Goal: Task Accomplishment & Management: Manage account settings

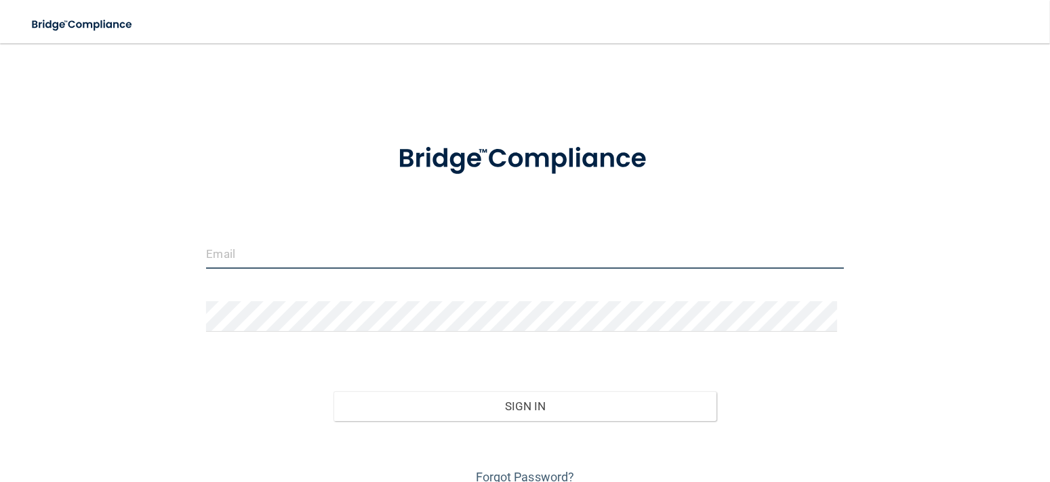
click at [249, 251] on input "email" at bounding box center [524, 254] width 637 height 30
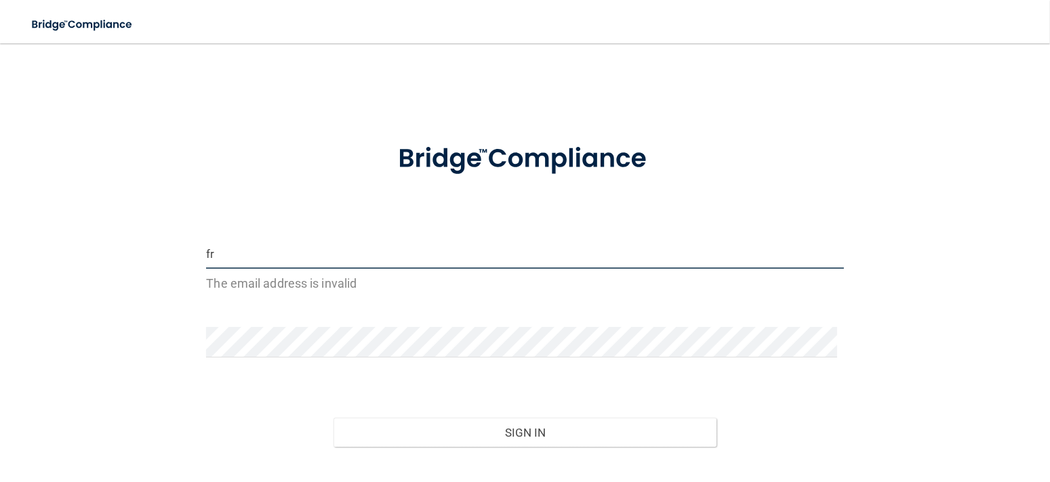
type input "f"
type input "[EMAIL_ADDRESS][DOMAIN_NAME]"
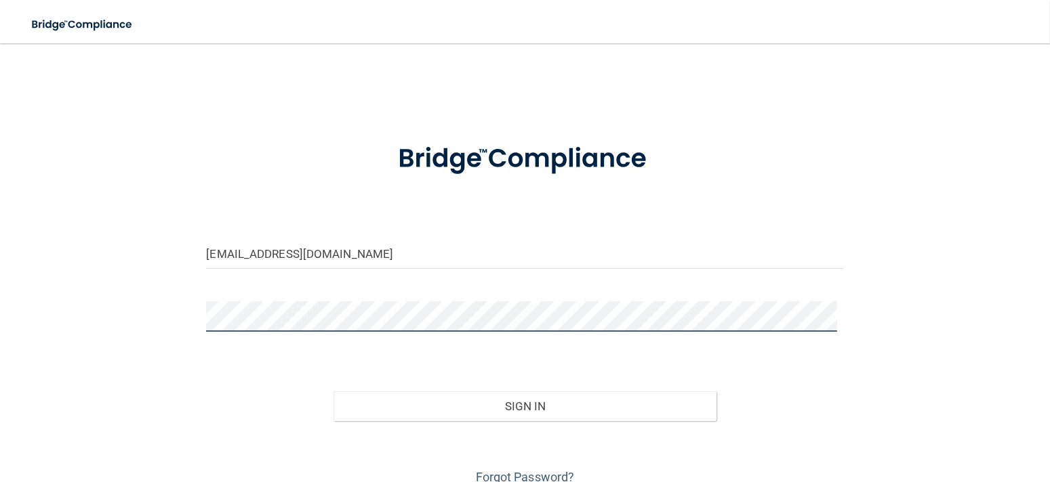
click at [333, 392] on button "Sign In" at bounding box center [524, 407] width 382 height 30
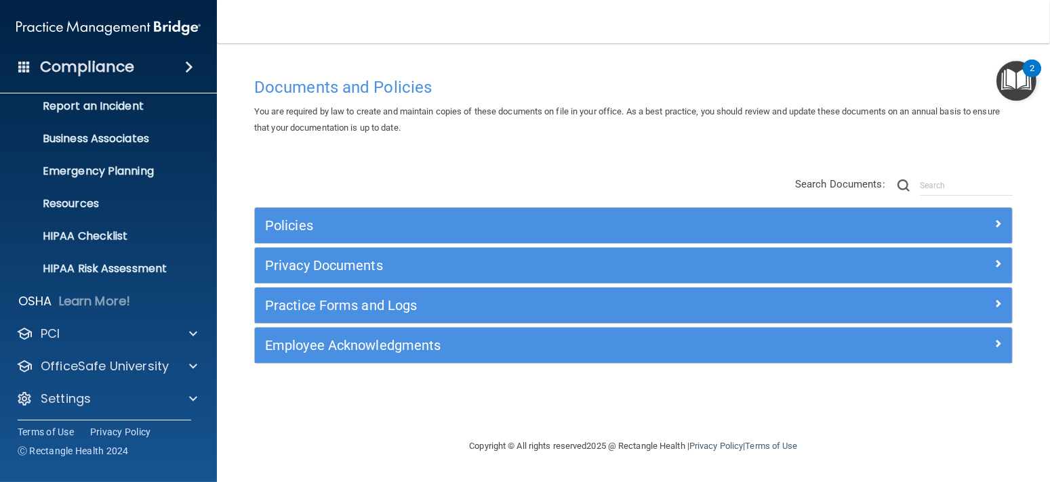
scroll to position [79, 0]
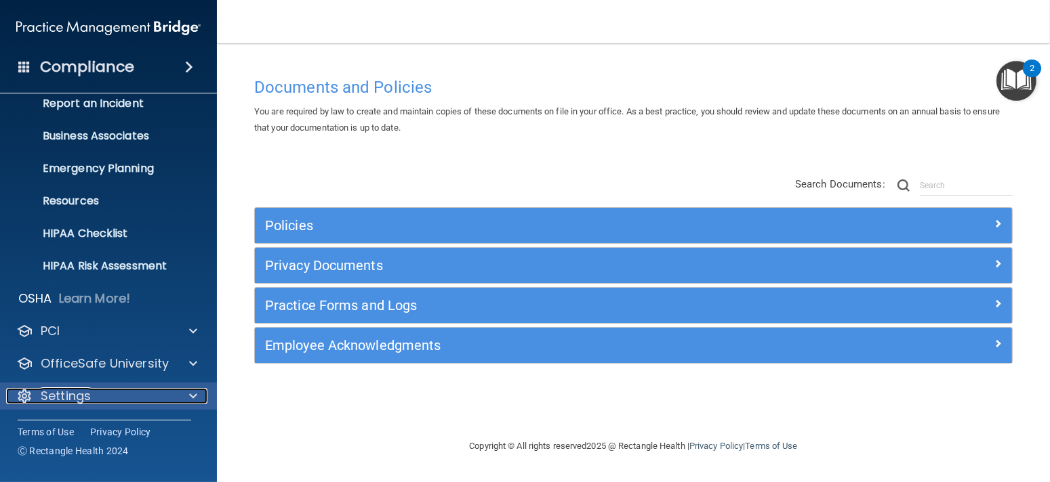
click at [118, 388] on div "Settings" at bounding box center [90, 396] width 168 height 16
click at [73, 405] on div "Settings" at bounding box center [109, 396] width 218 height 27
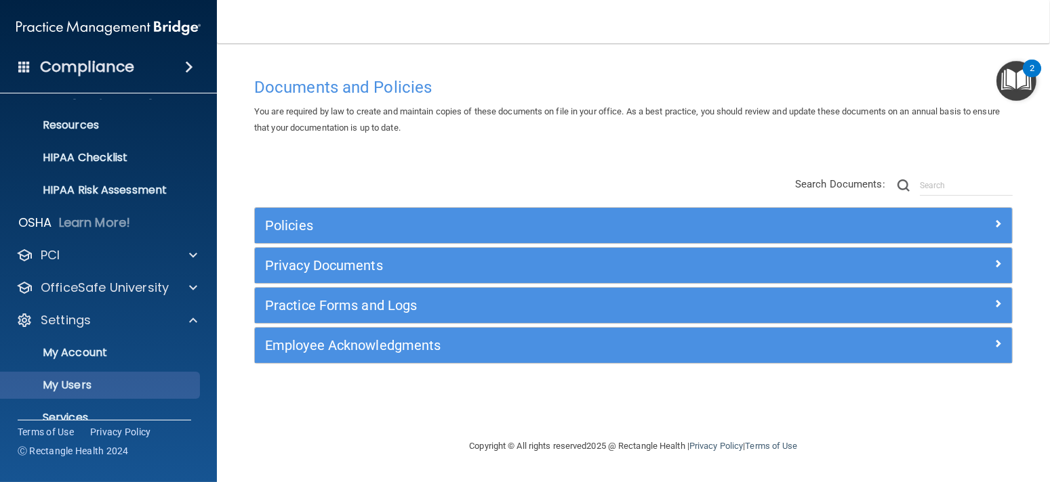
scroll to position [209, 0]
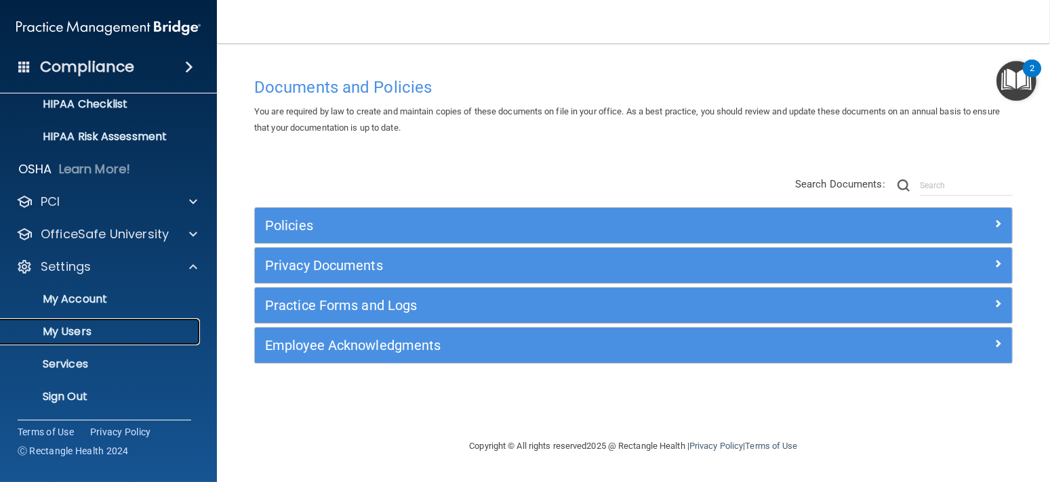
click at [80, 333] on p "My Users" at bounding box center [101, 332] width 185 height 14
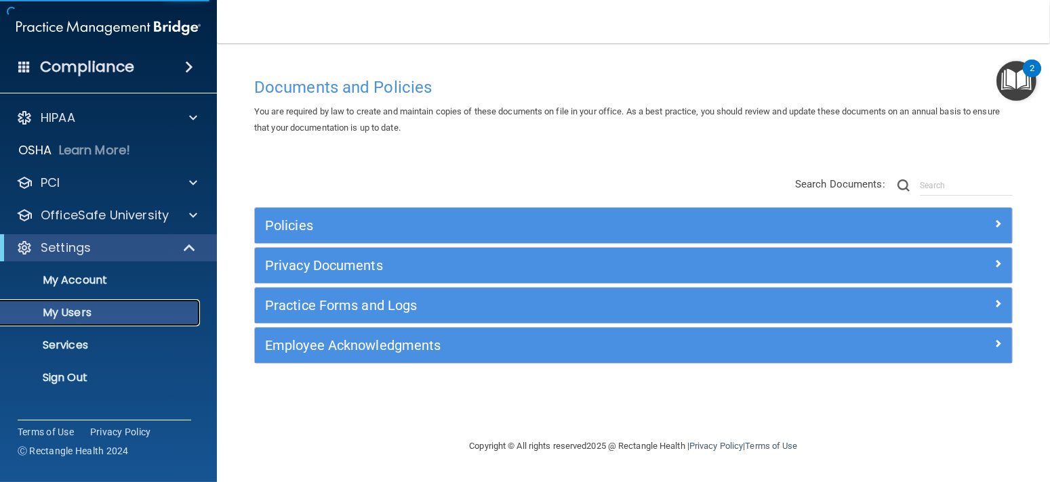
select select "20"
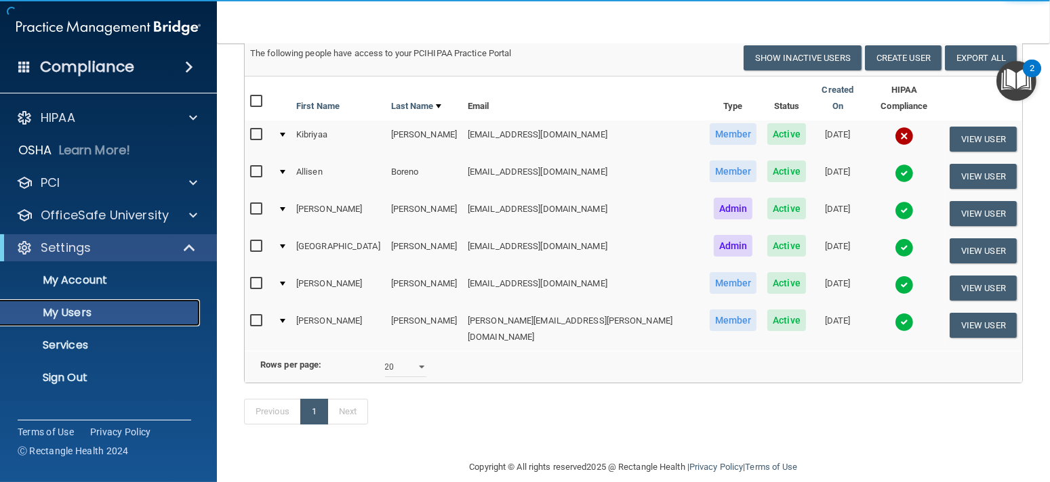
scroll to position [129, 0]
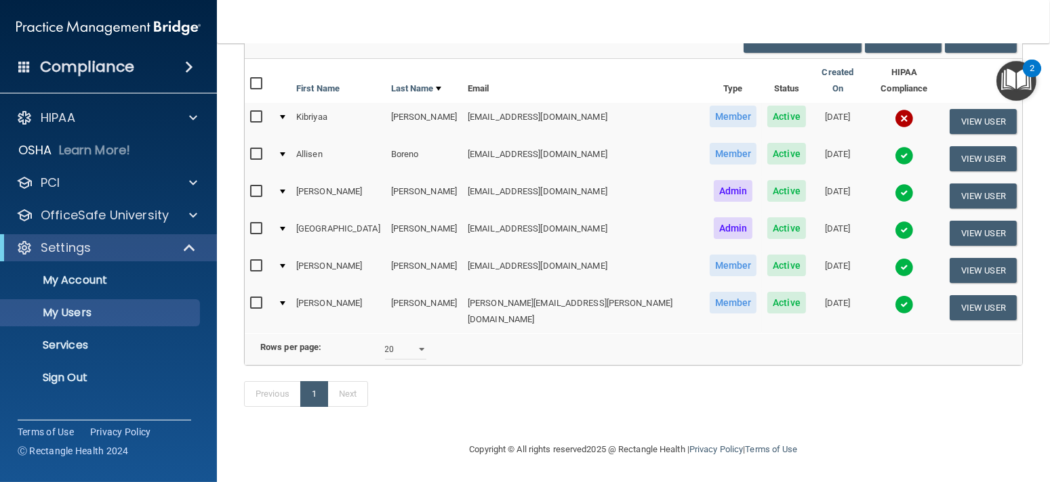
click at [894, 109] on img at bounding box center [903, 118] width 19 height 19
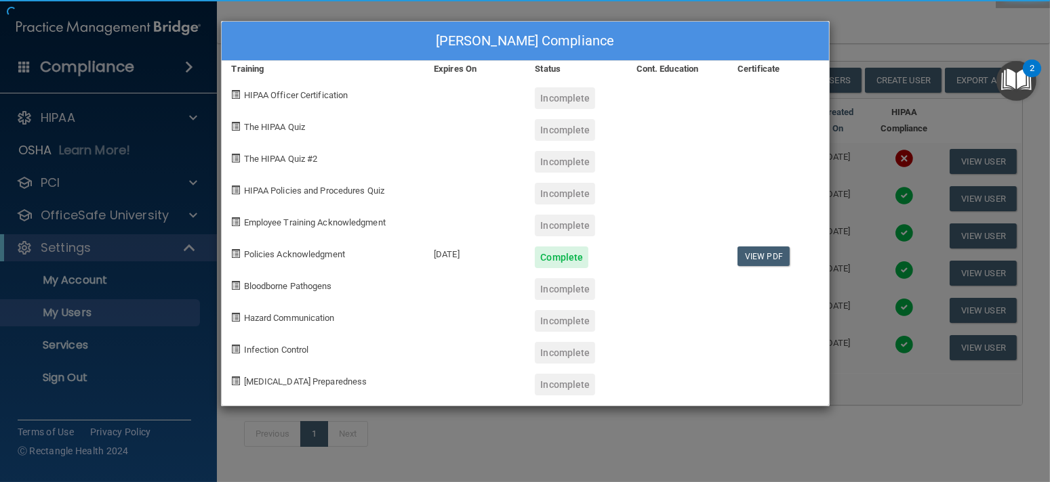
scroll to position [62, 0]
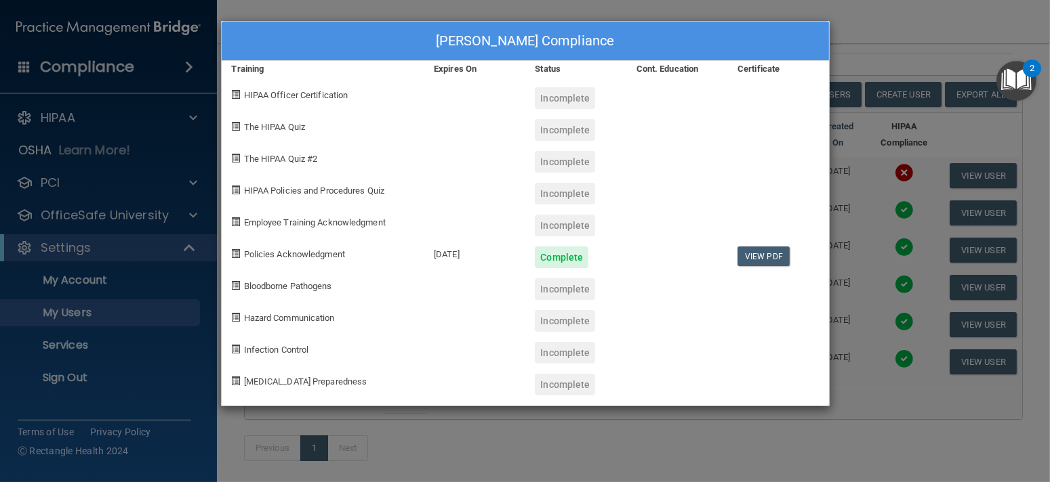
click at [911, 43] on div "Kibriyaa Al-Jabbar's Compliance Training Expires On Status Cont. Education Cert…" at bounding box center [525, 241] width 1050 height 482
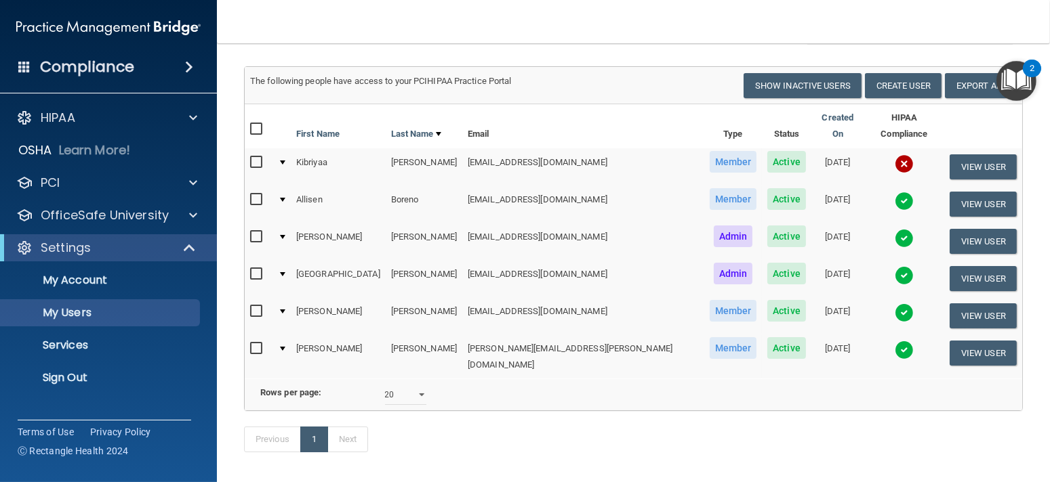
scroll to position [0, 0]
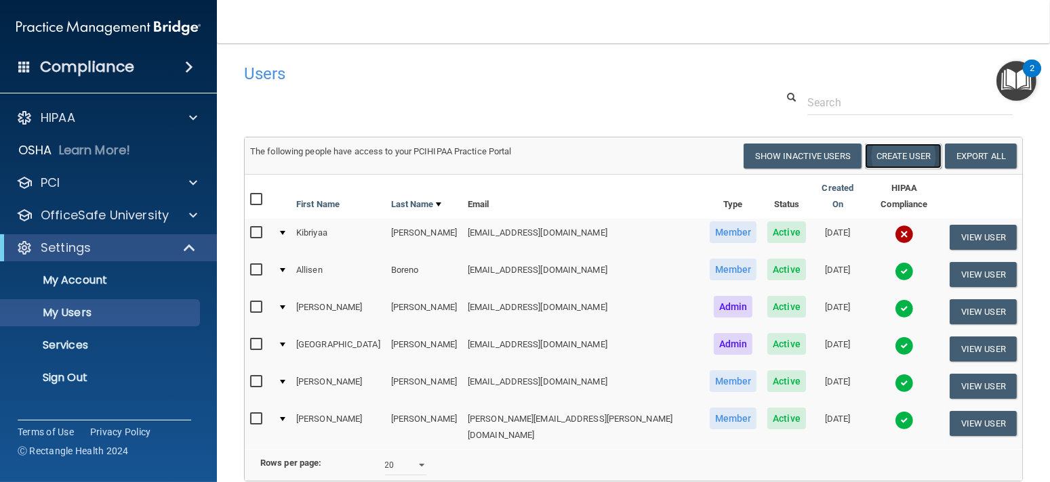
click at [897, 169] on button "Create User" at bounding box center [903, 156] width 77 height 25
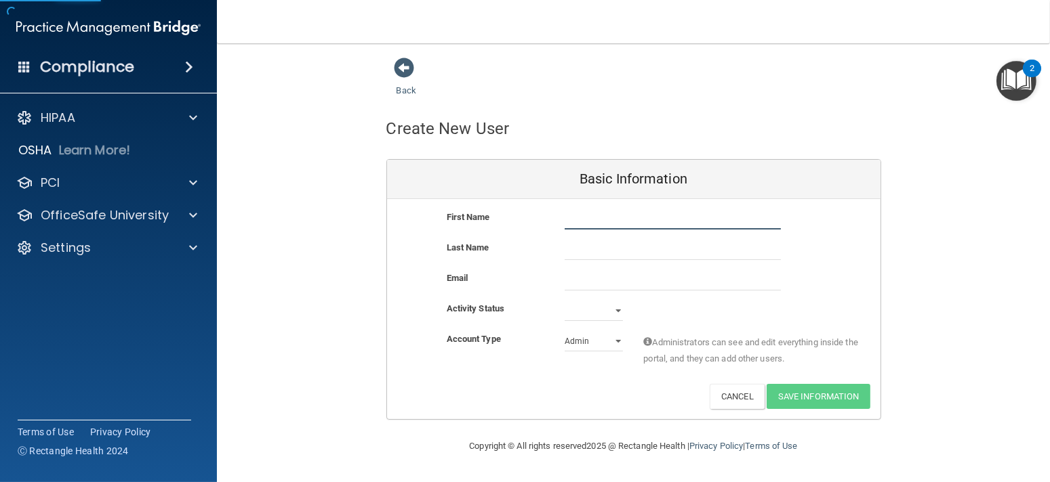
click at [626, 222] on input "text" at bounding box center [672, 219] width 216 height 20
type input "b"
type input "[PERSON_NAME]"
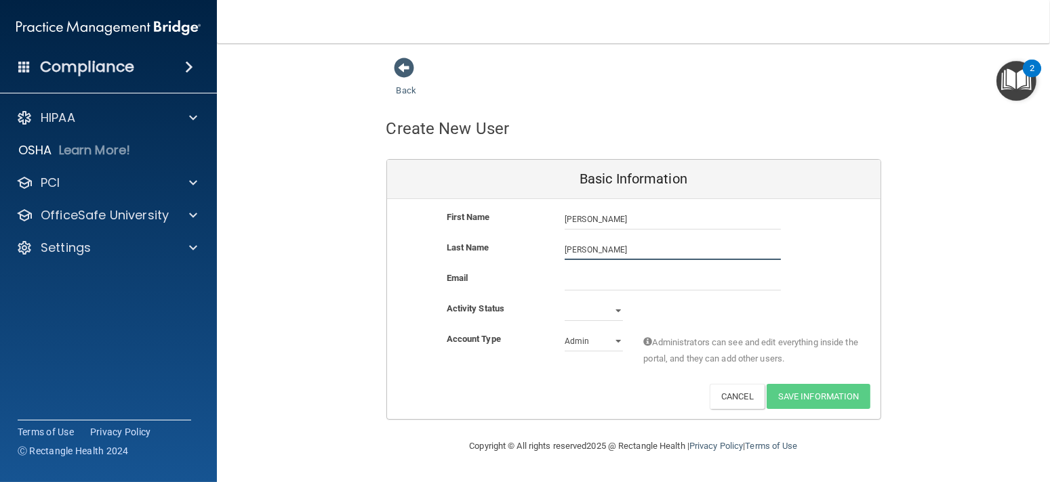
type input "[PERSON_NAME]"
click at [582, 282] on input "email" at bounding box center [672, 280] width 216 height 20
click at [574, 274] on input "email" at bounding box center [672, 280] width 216 height 20
click at [581, 280] on input "email" at bounding box center [672, 280] width 216 height 20
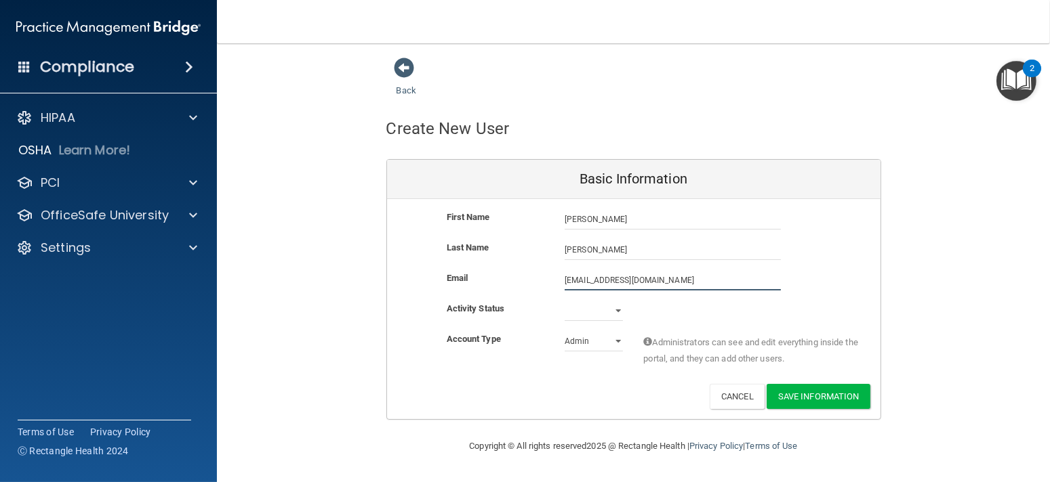
type input "[EMAIL_ADDRESS][DOMAIN_NAME]"
click at [596, 320] on select "Active Inactive" at bounding box center [593, 311] width 58 height 20
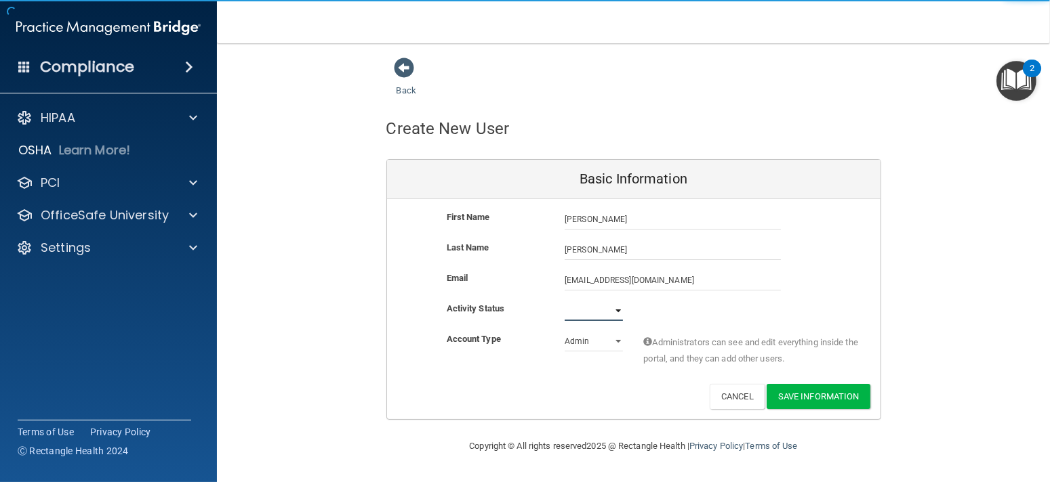
select select "active"
click at [564, 301] on select "Active Inactive" at bounding box center [593, 311] width 58 height 20
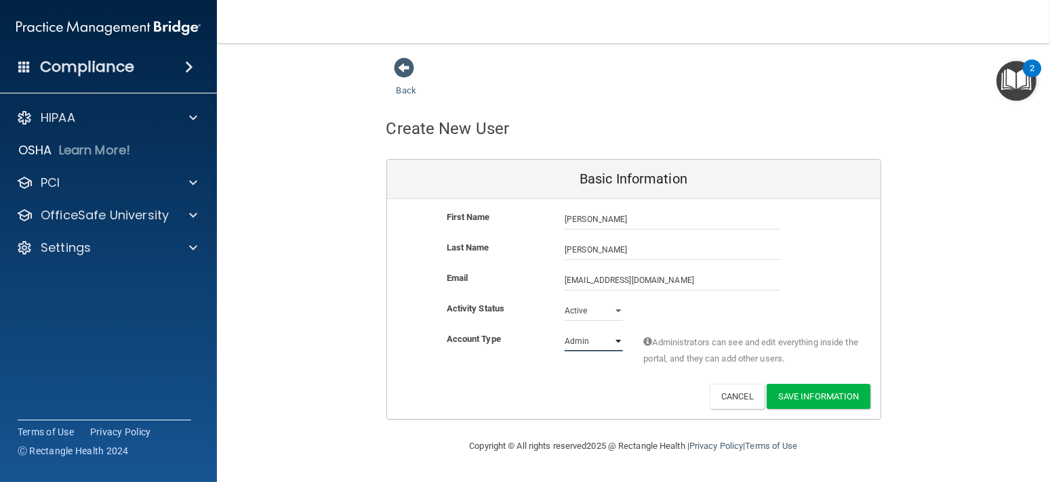
click at [596, 335] on select "Admin Member" at bounding box center [593, 341] width 58 height 20
select select "practice_member"
click at [564, 331] on select "Admin Member" at bounding box center [593, 341] width 58 height 20
click at [813, 392] on button "Save Information" at bounding box center [818, 396] width 104 height 25
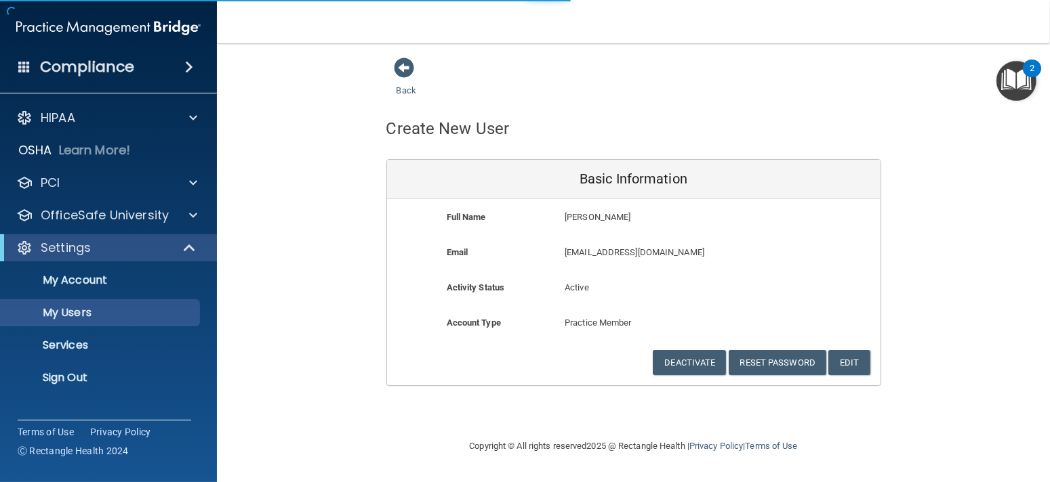
select select "20"
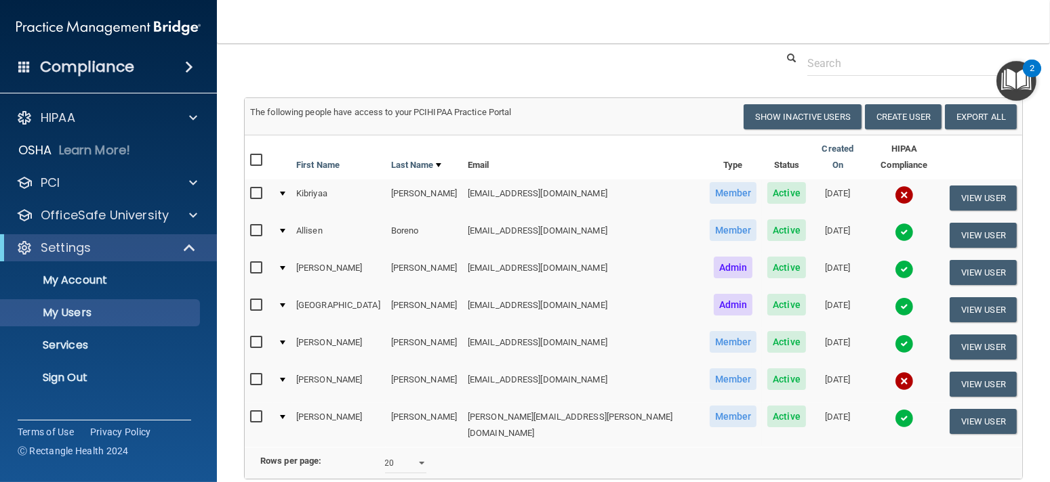
scroll to position [136, 0]
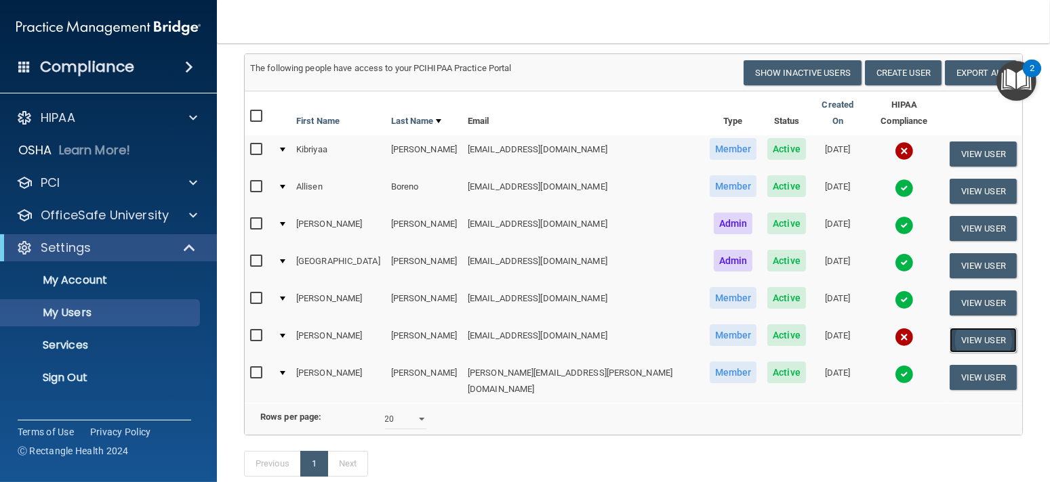
click at [962, 337] on button "View User" at bounding box center [982, 340] width 67 height 25
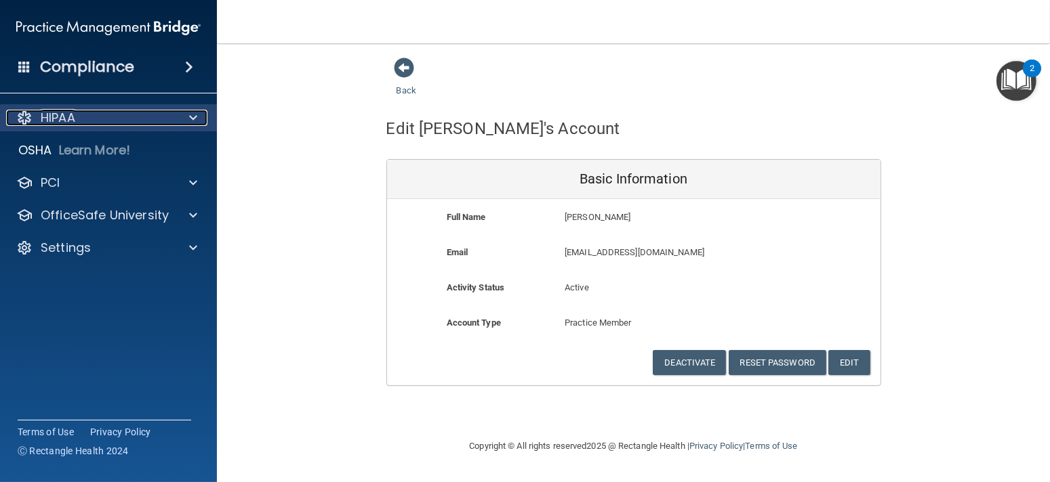
click at [87, 118] on div "HIPAA" at bounding box center [90, 118] width 168 height 16
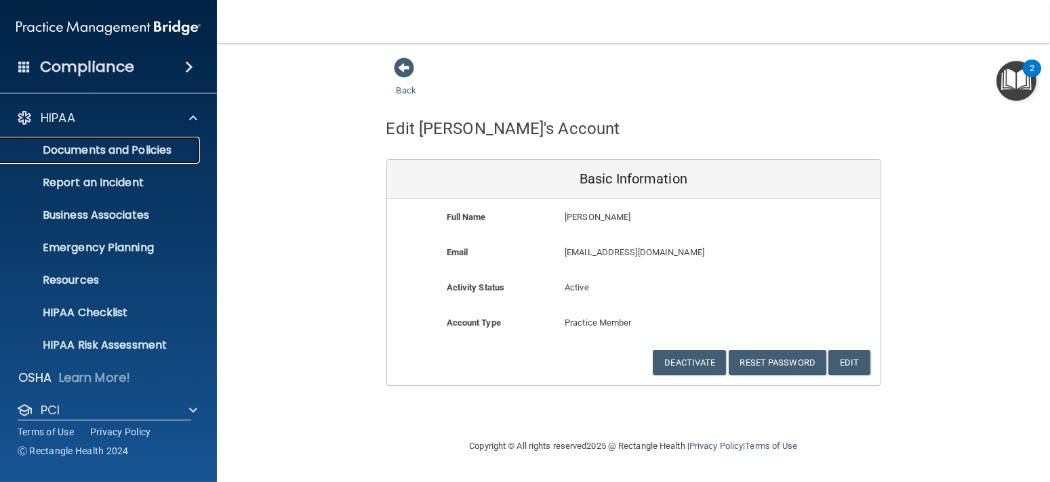
click at [171, 163] on link "Documents and Policies" at bounding box center [92, 150] width 213 height 27
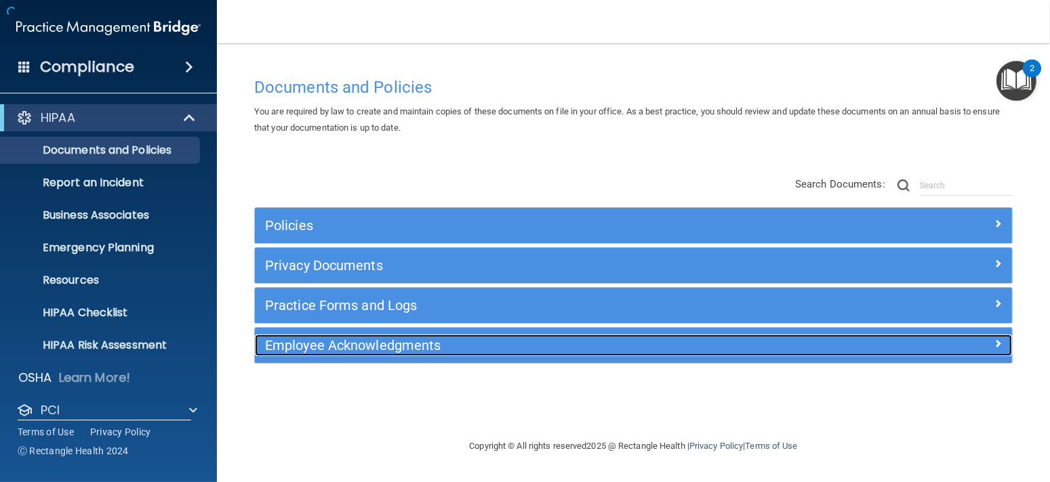
click at [377, 339] on h5 "Employee Acknowledgments" at bounding box center [538, 345] width 547 height 15
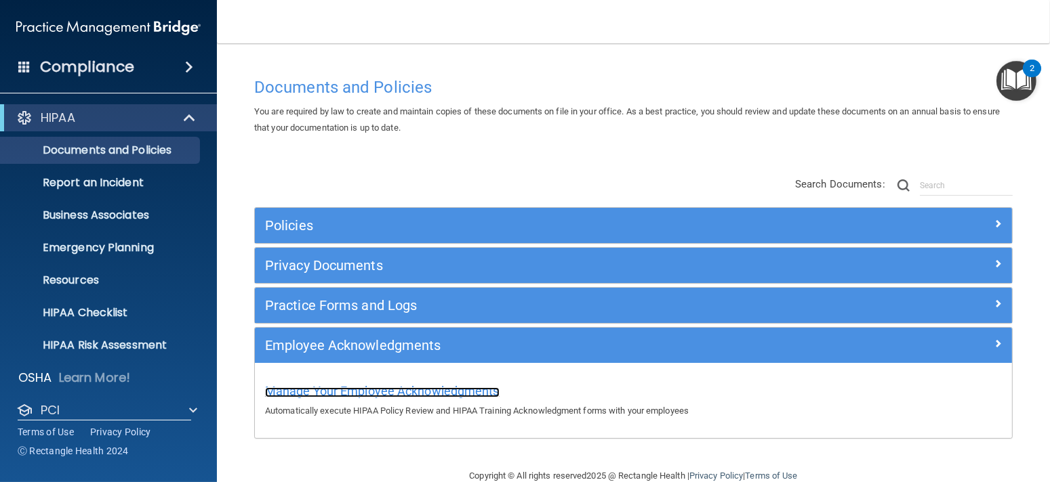
click at [443, 390] on span "Manage Your Employee Acknowledgments" at bounding box center [382, 391] width 234 height 14
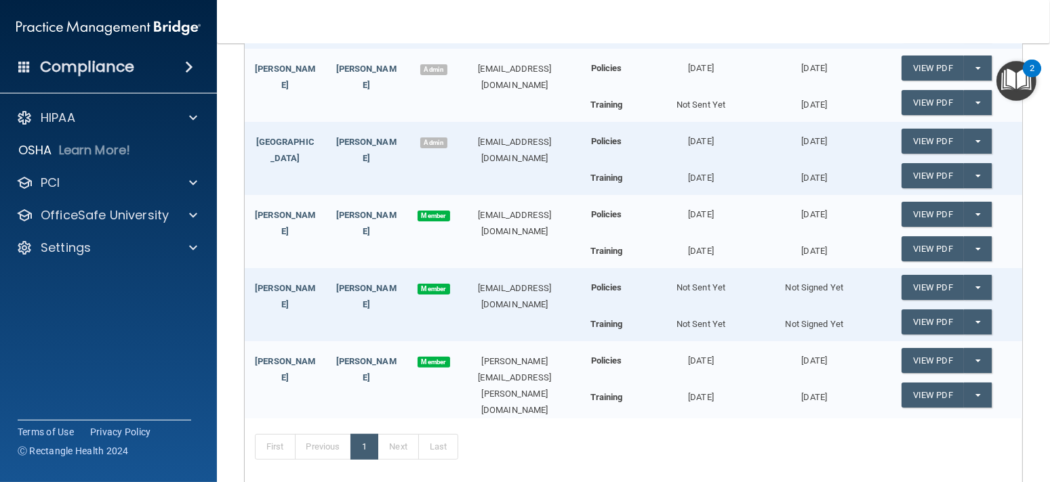
scroll to position [339, 0]
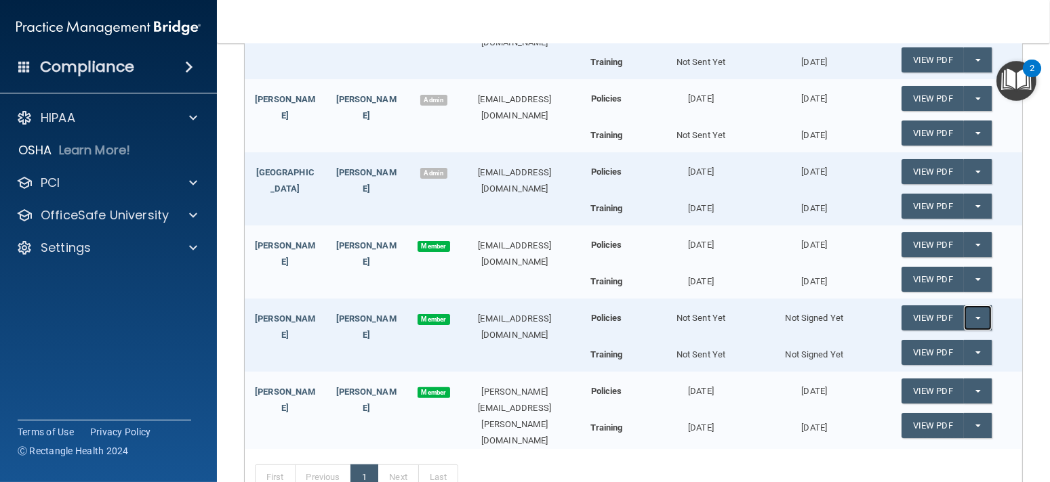
click at [969, 313] on button "Split button!" at bounding box center [978, 318] width 28 height 25
click at [957, 344] on link "Send Acknowledgment" at bounding box center [959, 345] width 117 height 20
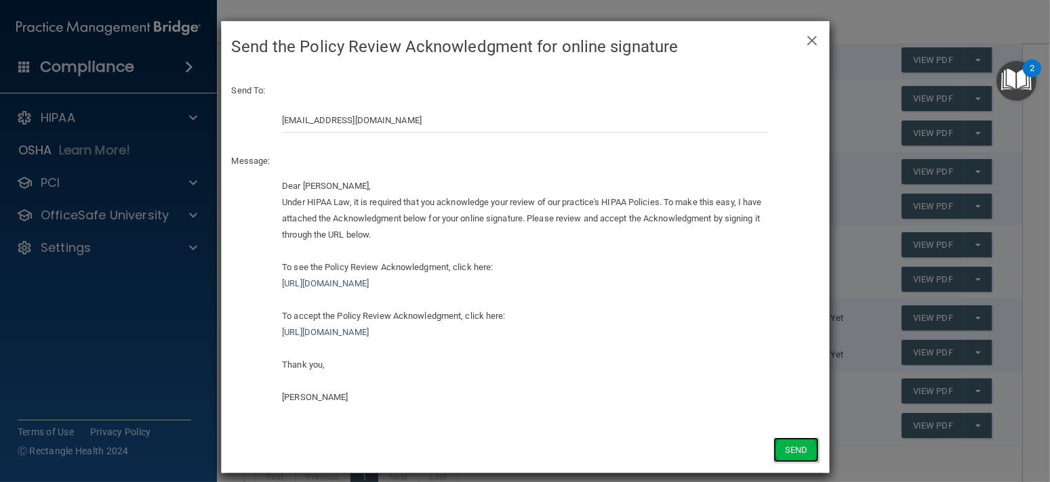
click at [800, 446] on button "Send" at bounding box center [795, 450] width 45 height 25
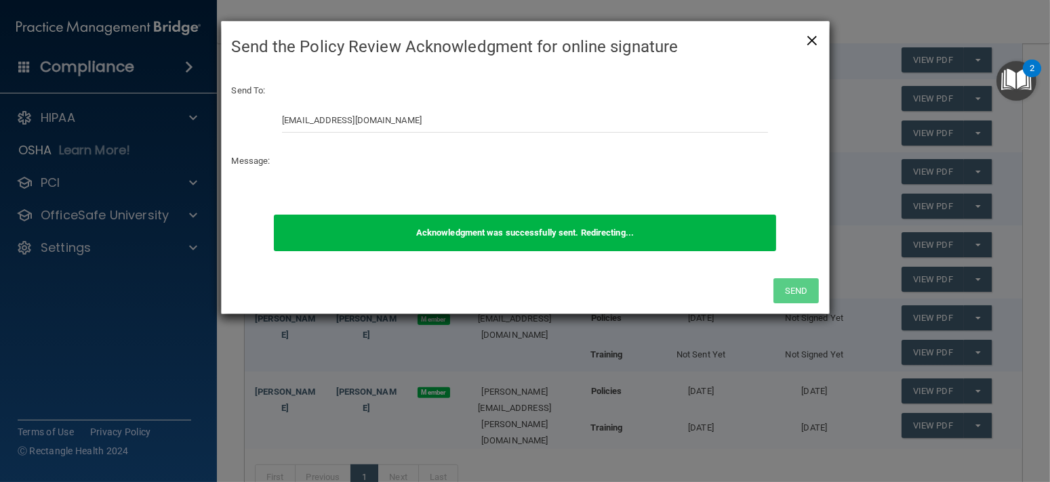
click at [816, 37] on span "×" at bounding box center [812, 38] width 12 height 27
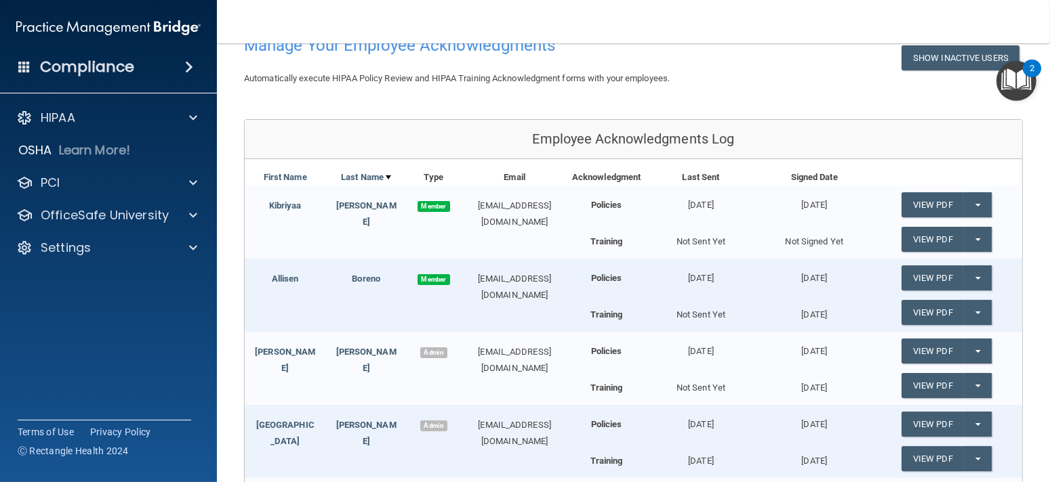
scroll to position [203, 0]
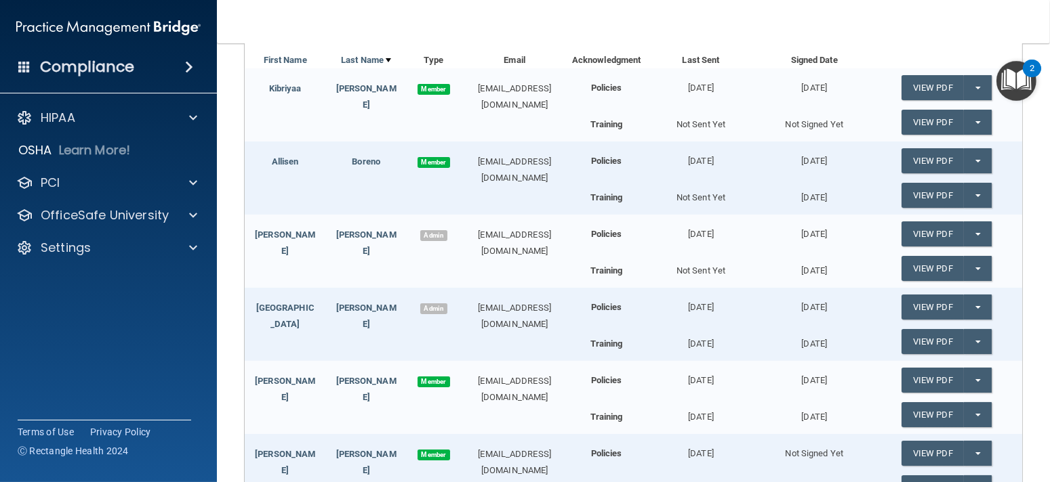
click at [478, 232] on div "[EMAIL_ADDRESS][DOMAIN_NAME]" at bounding box center [515, 243] width 108 height 33
click at [919, 234] on link "View PDF" at bounding box center [932, 234] width 62 height 25
click at [925, 264] on link "View PDF" at bounding box center [932, 268] width 62 height 25
click at [111, 257] on div "Settings" at bounding box center [109, 247] width 218 height 27
click at [60, 243] on p "Settings" at bounding box center [66, 248] width 50 height 16
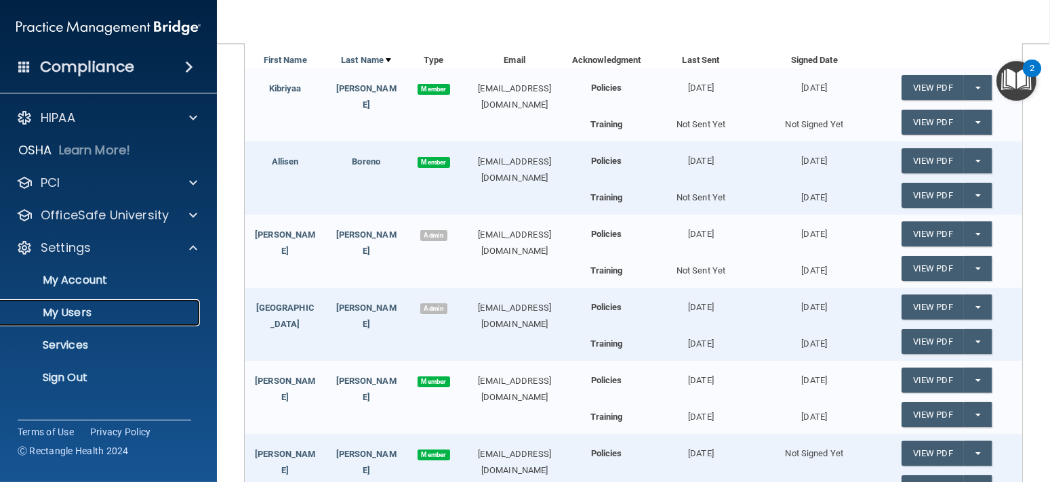
click at [85, 310] on p "My Users" at bounding box center [101, 313] width 185 height 14
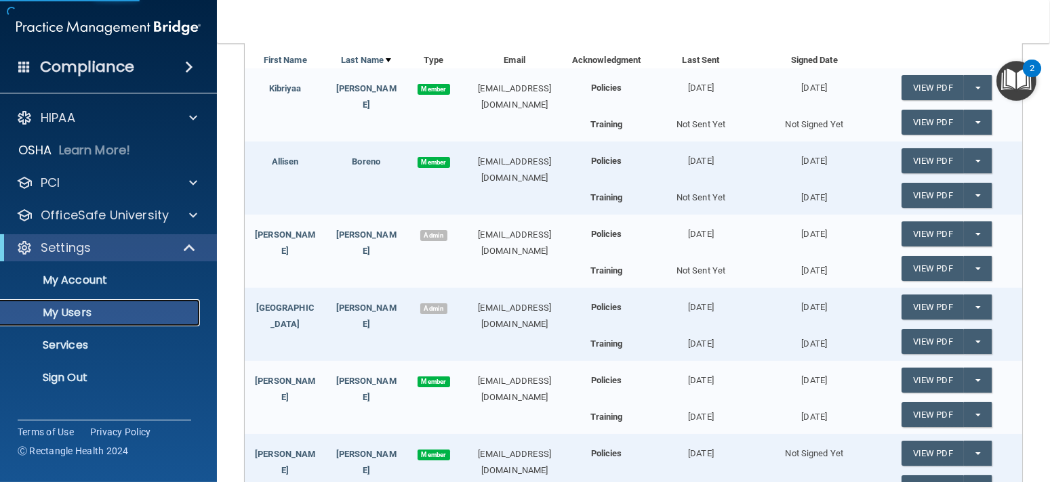
select select "20"
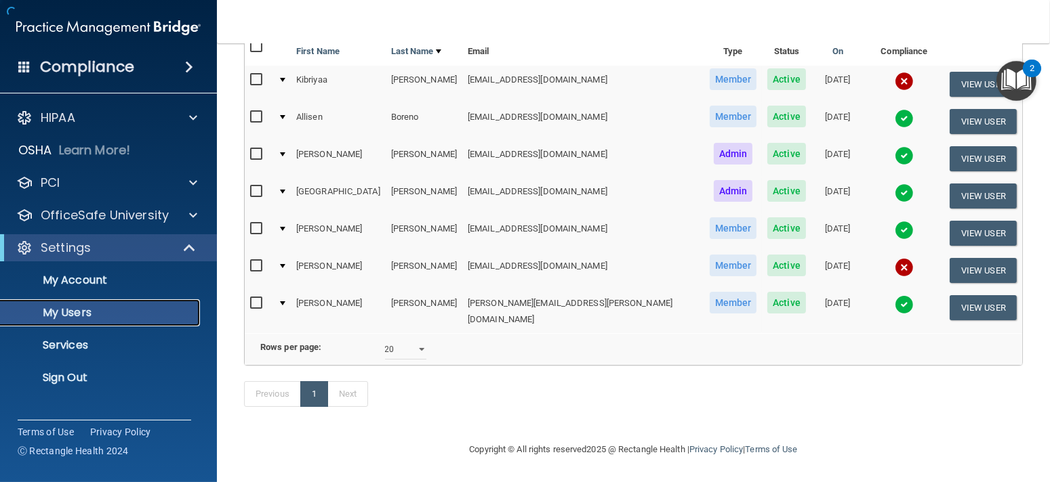
scroll to position [167, 0]
click at [480, 140] on td "[EMAIL_ADDRESS][DOMAIN_NAME]" at bounding box center [583, 158] width 242 height 37
click at [285, 152] on div at bounding box center [282, 154] width 5 height 4
click at [255, 149] on input "checkbox" at bounding box center [258, 154] width 16 height 11
checkbox input "true"
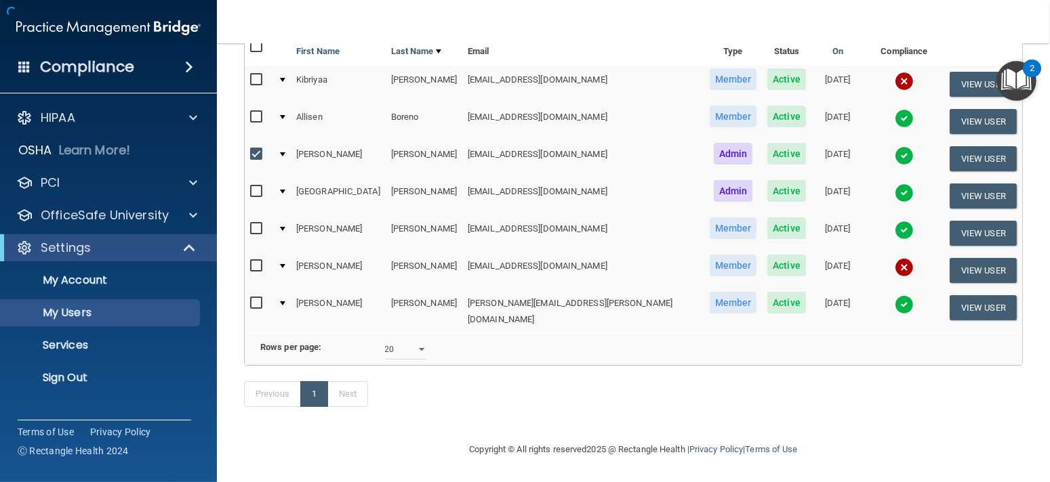
scroll to position [168, 0]
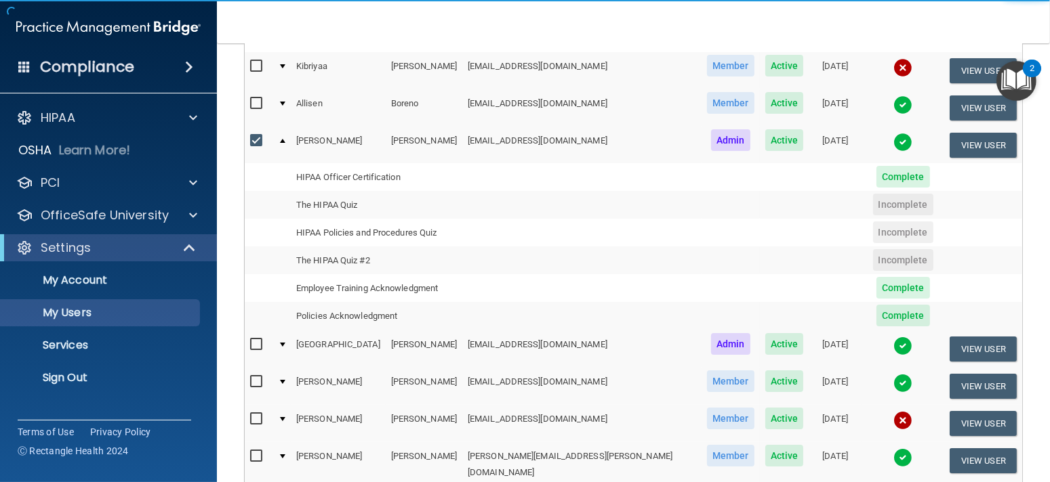
click at [285, 143] on div at bounding box center [282, 141] width 5 height 4
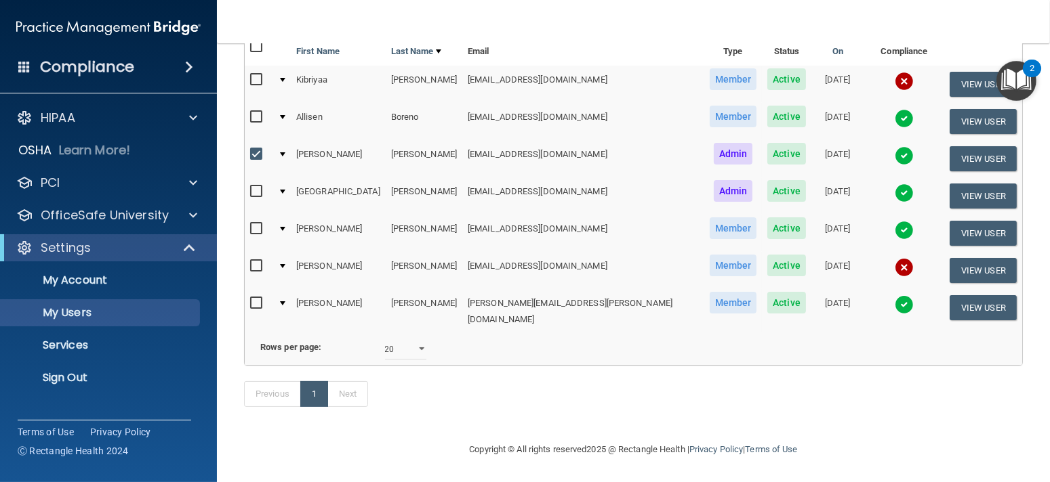
click at [285, 152] on div at bounding box center [282, 154] width 5 height 4
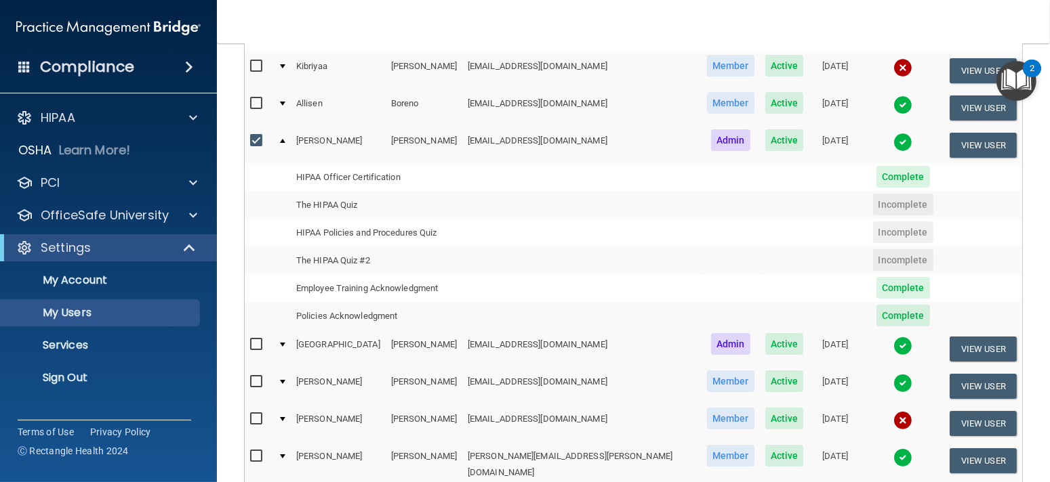
click at [877, 186] on span "Complete" at bounding box center [903, 177] width 54 height 22
click at [372, 178] on td "HIPAA Officer Certification" at bounding box center [376, 177] width 171 height 28
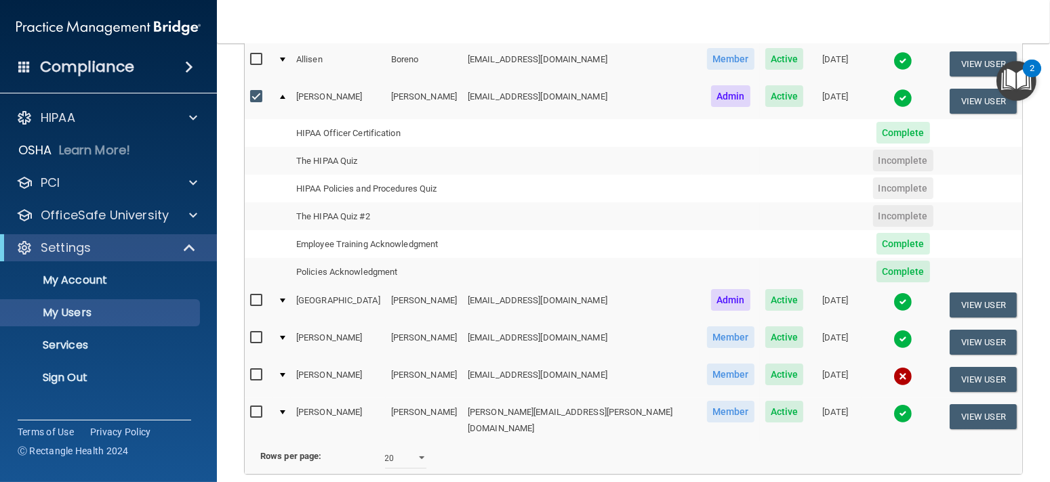
scroll to position [236, 0]
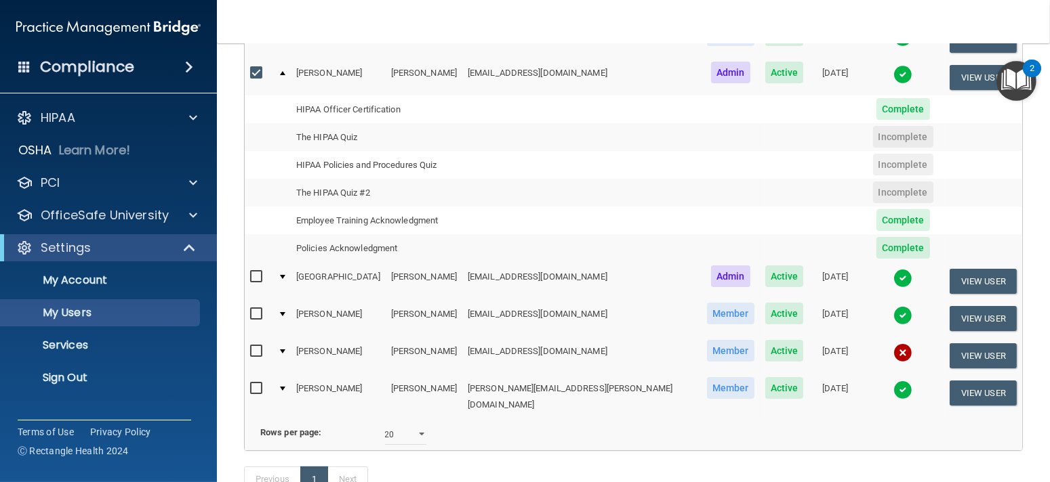
click at [283, 278] on td at bounding box center [281, 281] width 18 height 37
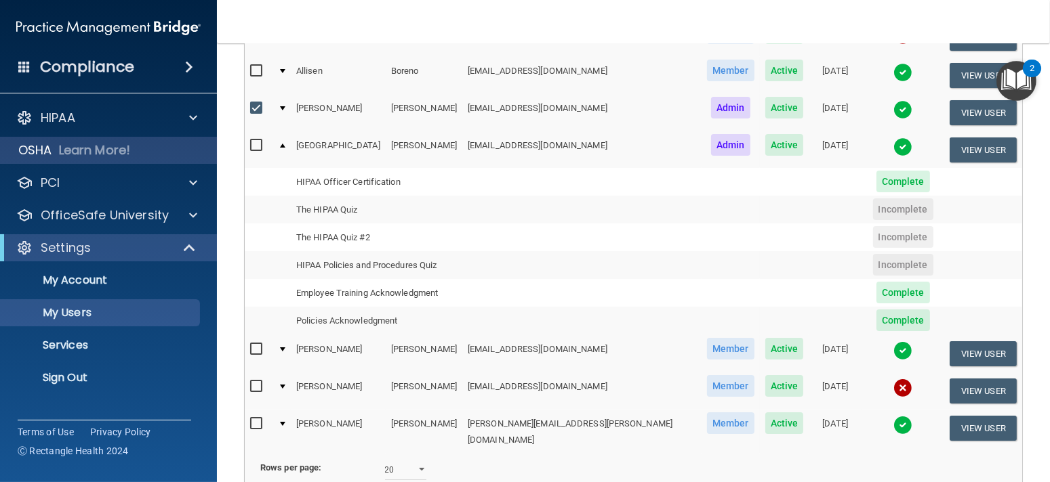
scroll to position [168, 0]
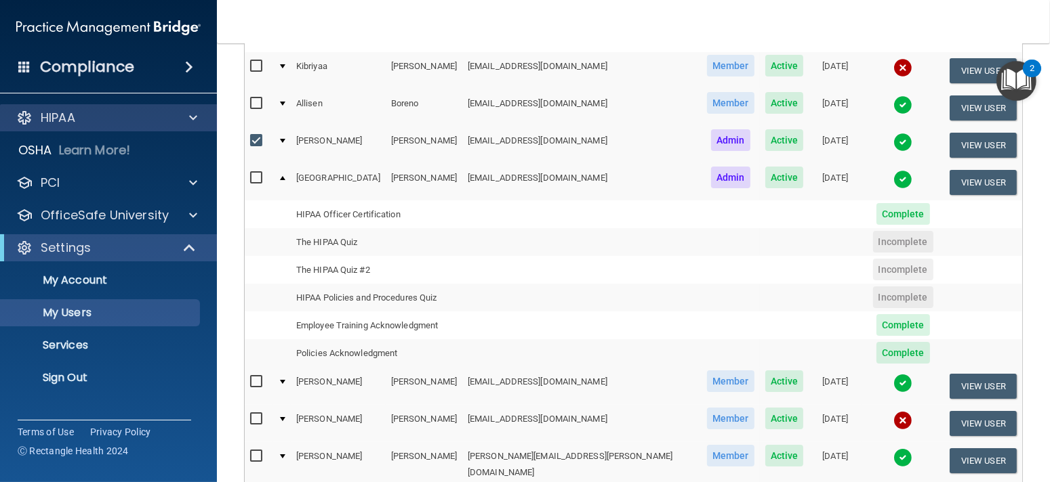
click at [79, 127] on div "HIPAA" at bounding box center [109, 117] width 218 height 27
click at [96, 119] on div "HIPAA" at bounding box center [90, 118] width 168 height 16
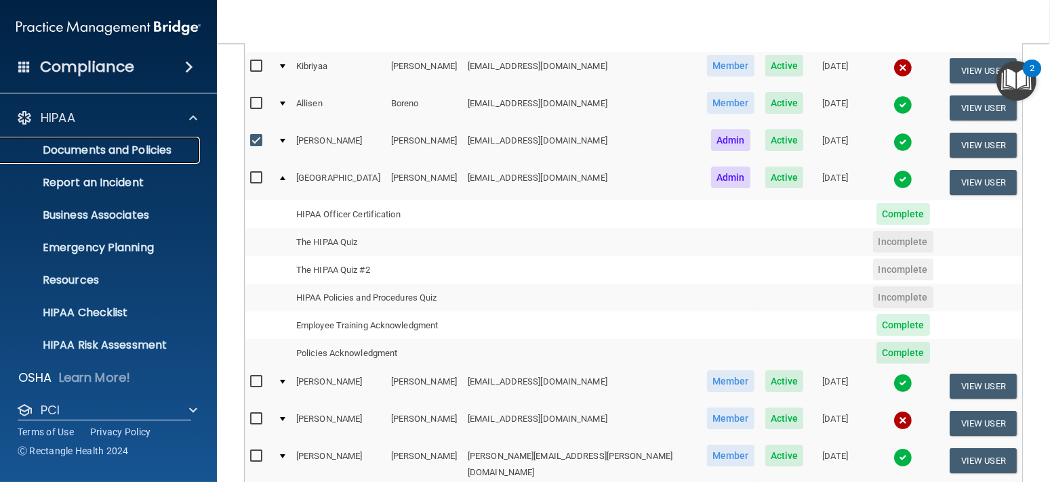
click at [125, 148] on p "Documents and Policies" at bounding box center [101, 151] width 185 height 14
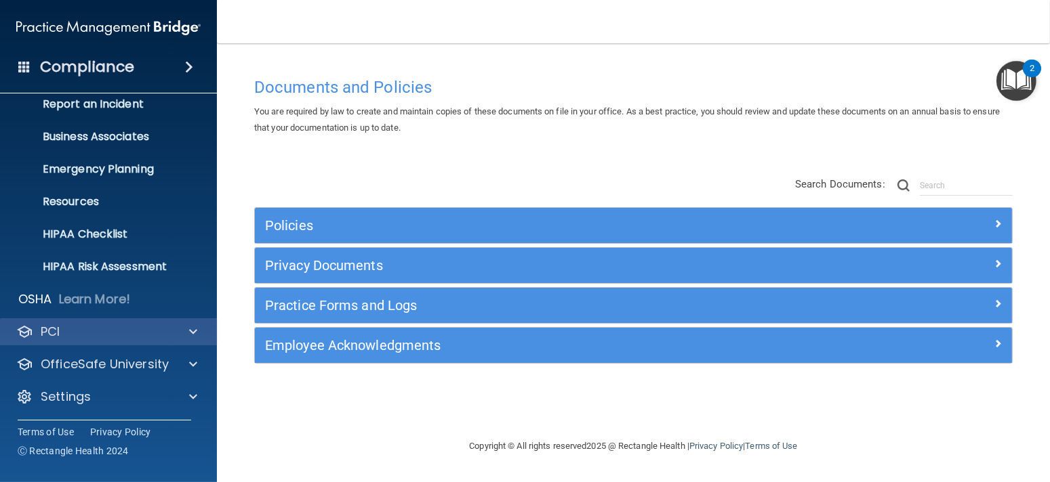
scroll to position [79, 0]
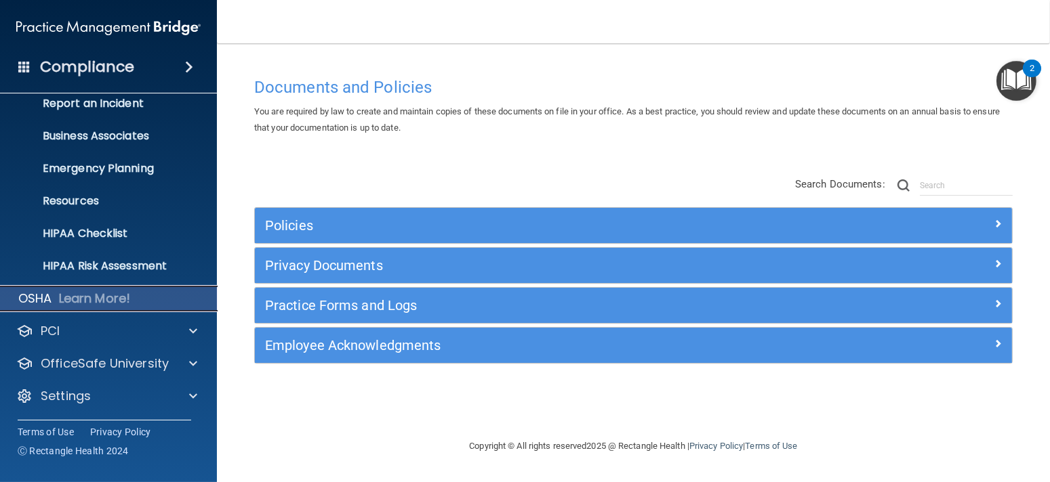
click at [104, 302] on p "Learn More!" at bounding box center [95, 299] width 72 height 16
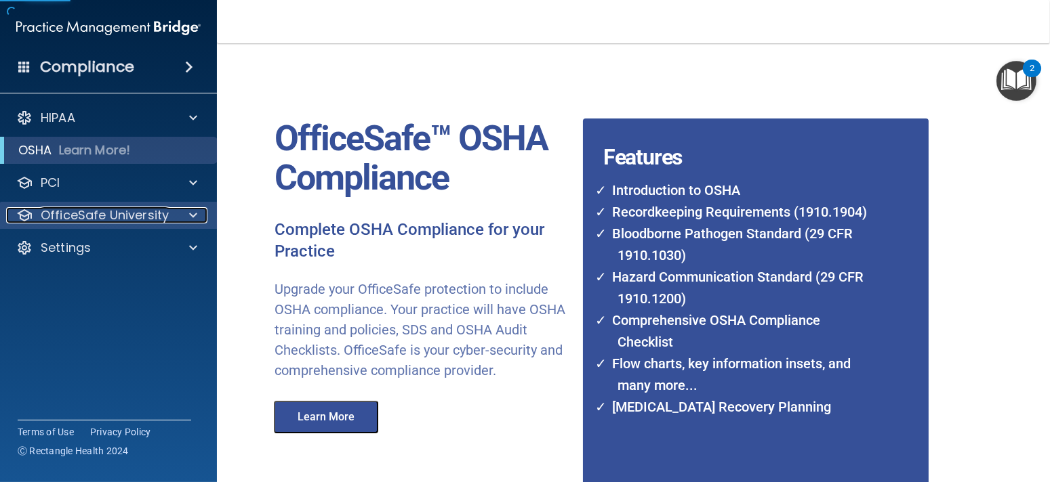
click at [95, 211] on p "OfficeSafe University" at bounding box center [105, 215] width 128 height 16
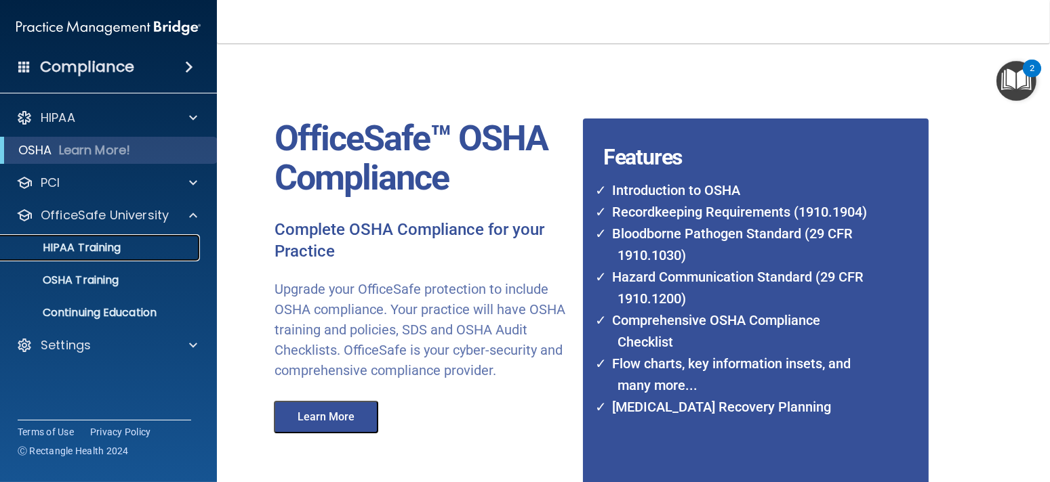
click at [122, 253] on div "HIPAA Training" at bounding box center [101, 248] width 185 height 14
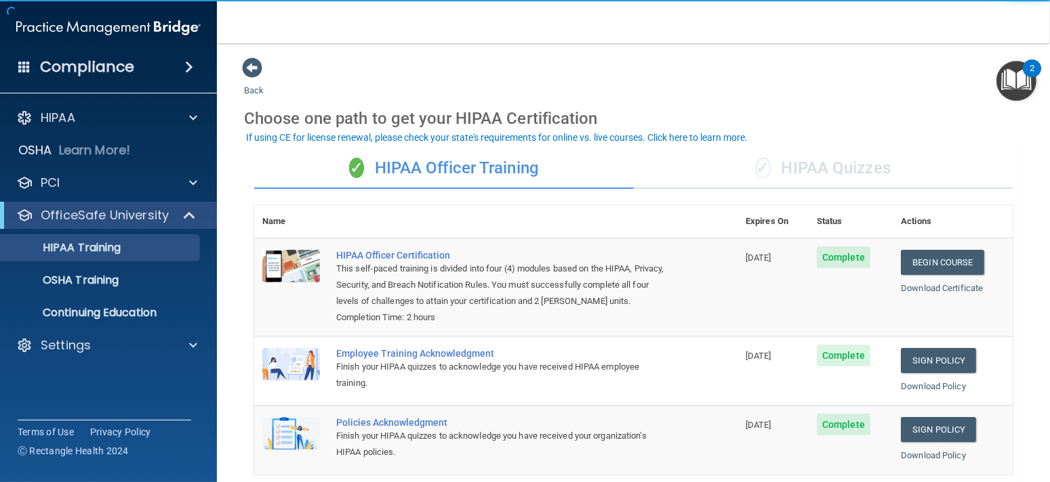
click at [835, 172] on div "✓ HIPAA Quizzes" at bounding box center [823, 168] width 379 height 41
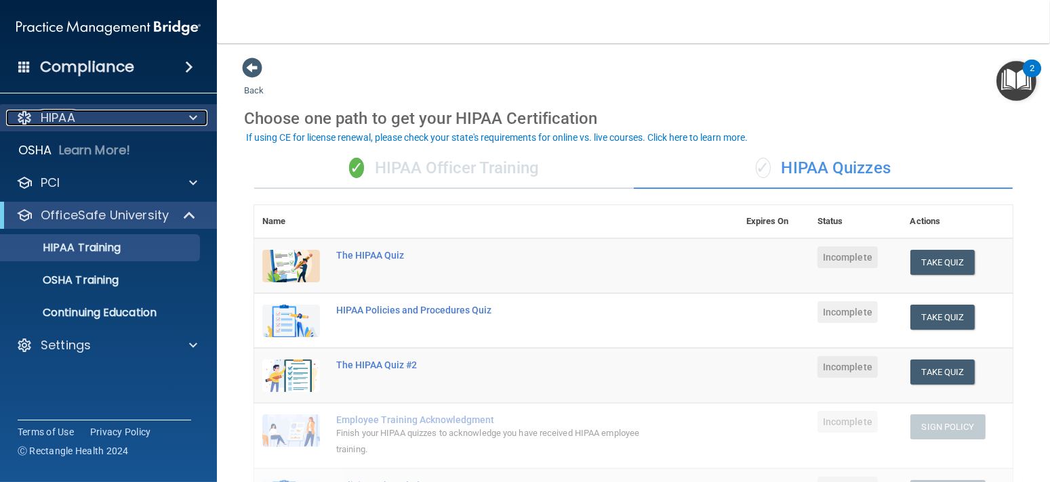
click at [109, 120] on div "HIPAA" at bounding box center [90, 118] width 168 height 16
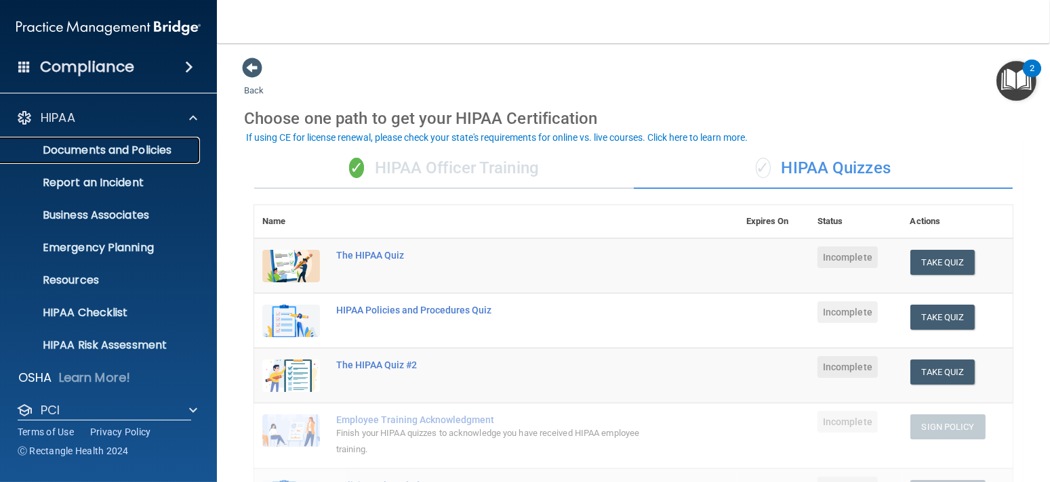
click at [145, 154] on p "Documents and Policies" at bounding box center [101, 151] width 185 height 14
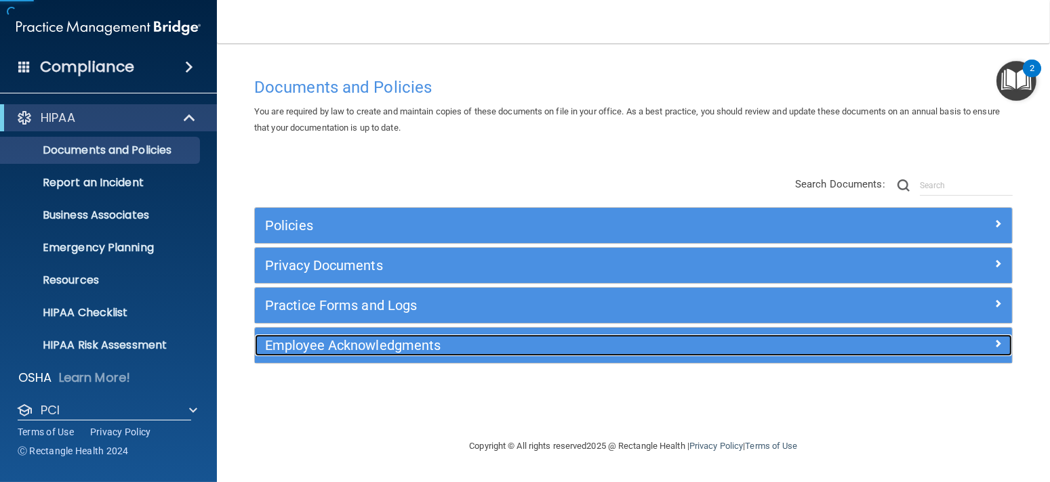
click at [386, 342] on h5 "Employee Acknowledgments" at bounding box center [538, 345] width 547 height 15
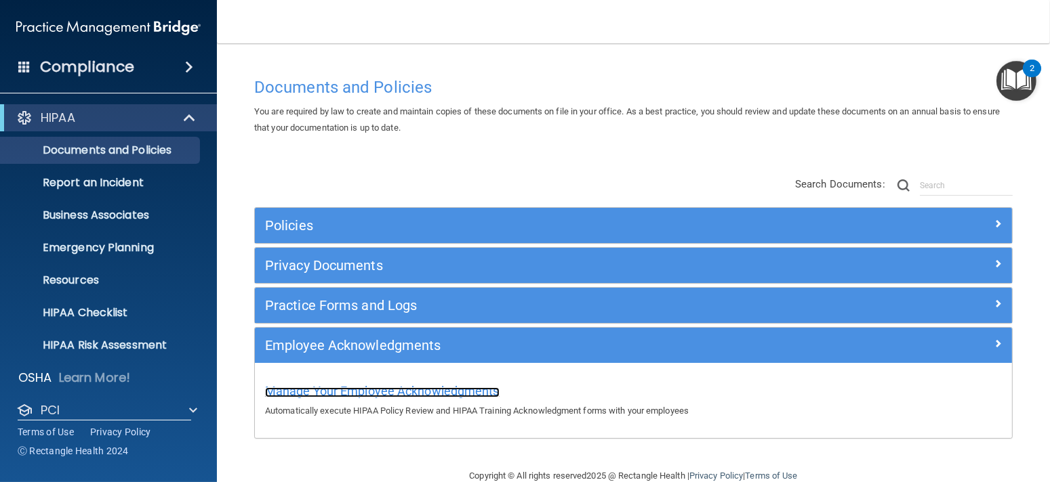
click at [358, 390] on span "Manage Your Employee Acknowledgments" at bounding box center [382, 391] width 234 height 14
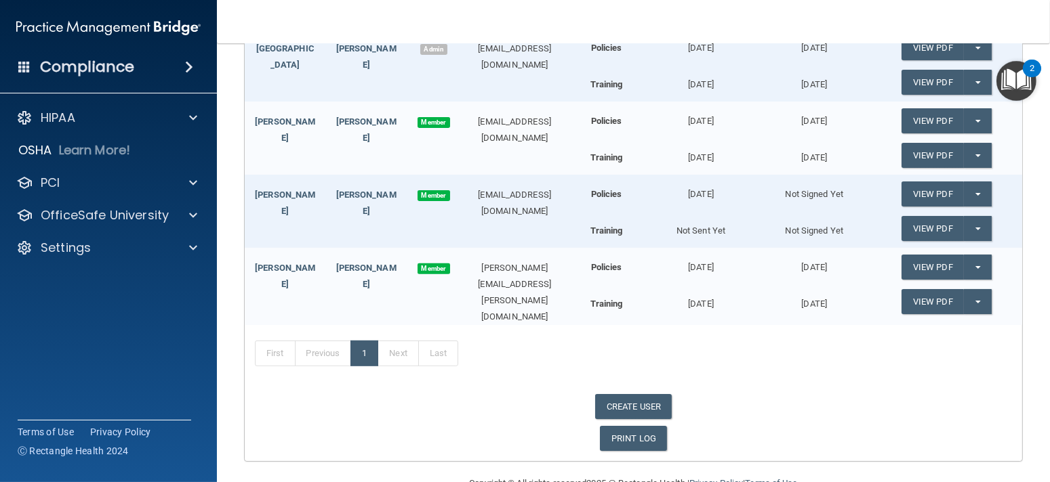
scroll to position [474, 0]
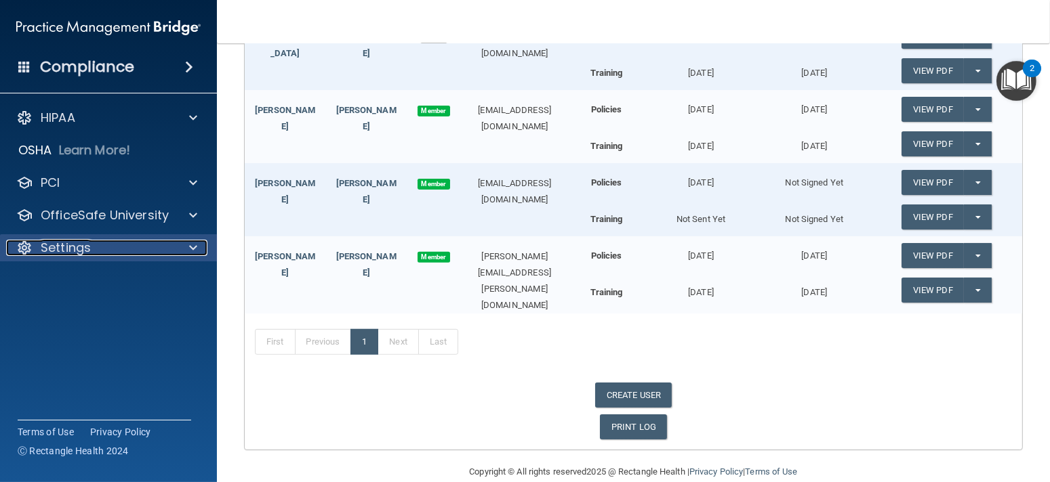
click at [166, 247] on div "Settings" at bounding box center [90, 248] width 168 height 16
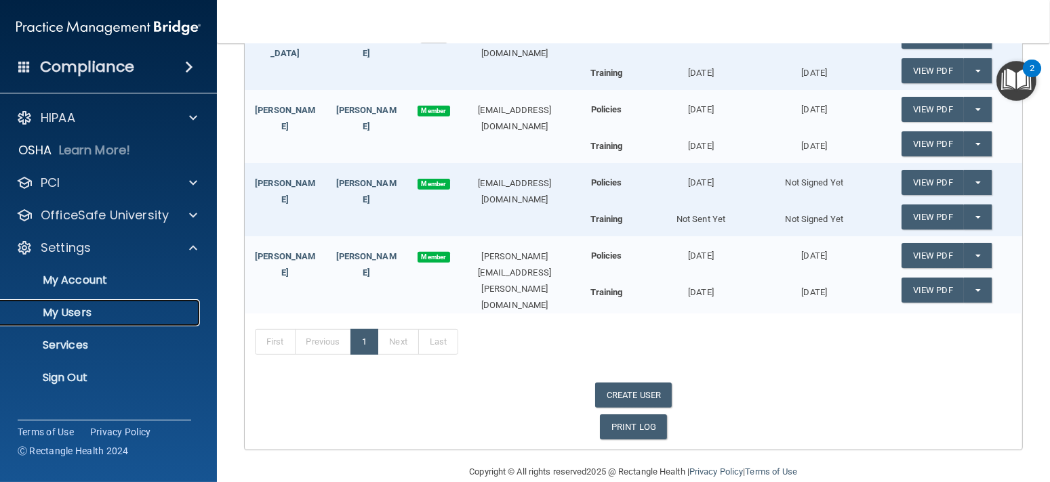
click at [110, 310] on p "My Users" at bounding box center [101, 313] width 185 height 14
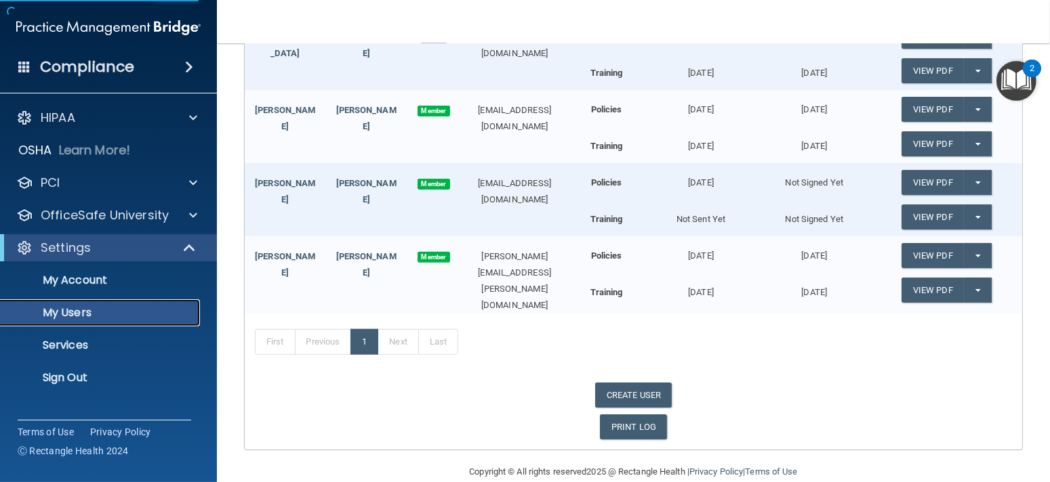
select select "20"
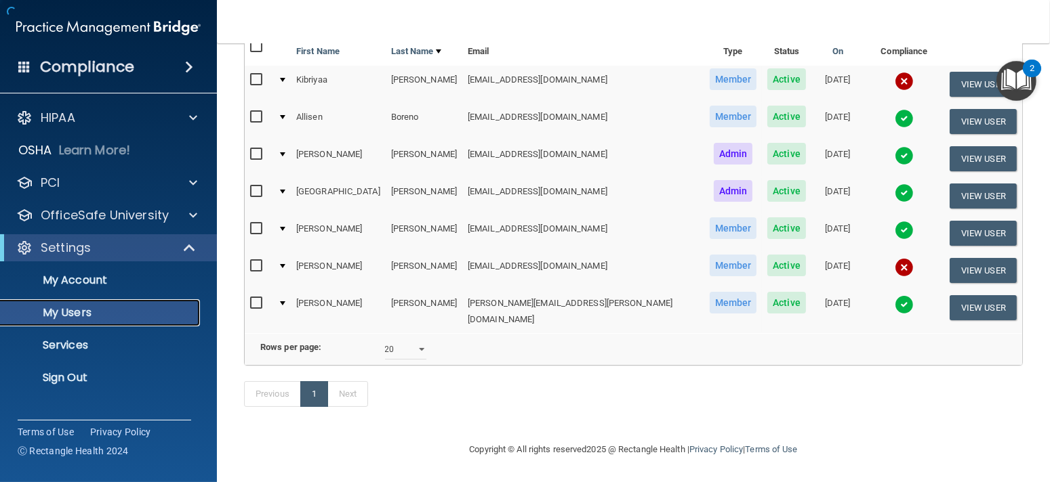
scroll to position [152, 0]
click at [287, 160] on td at bounding box center [281, 159] width 18 height 37
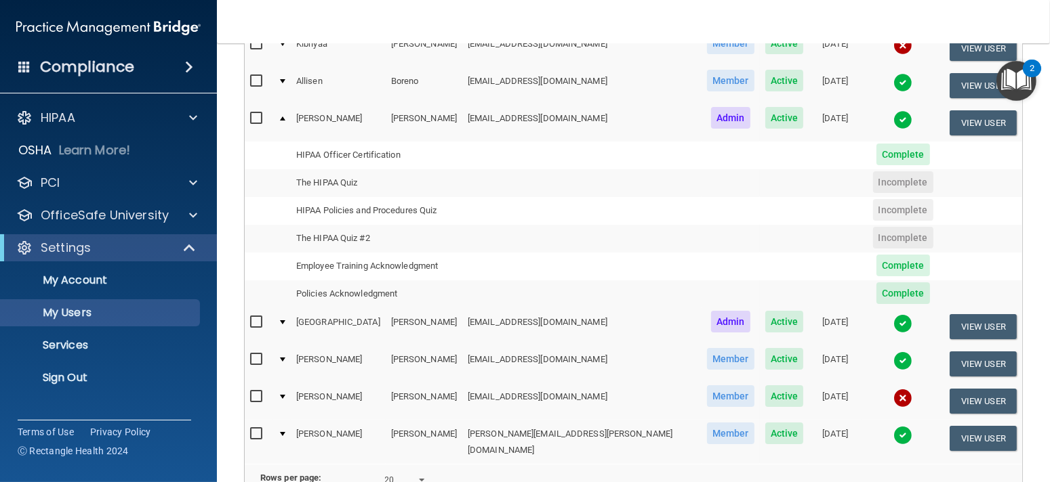
scroll to position [183, 0]
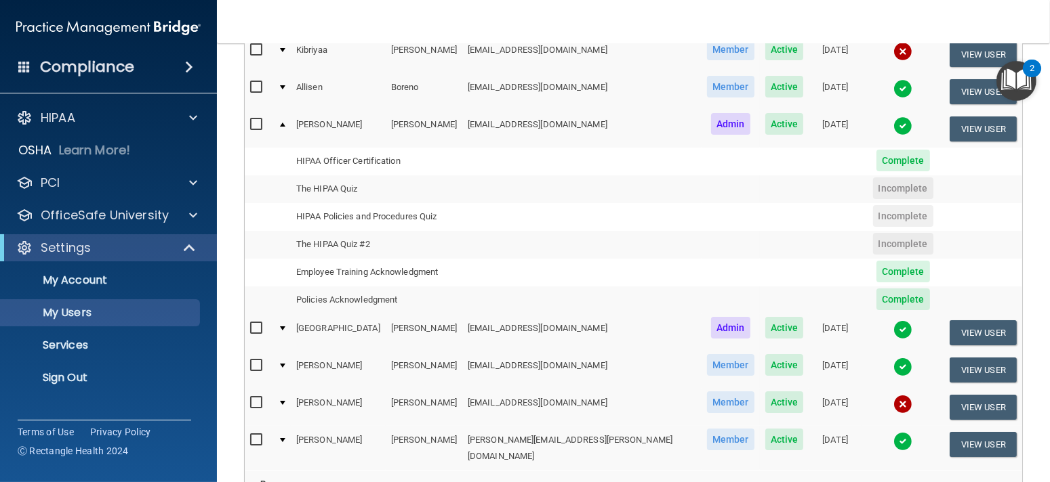
click at [876, 161] on span "Complete" at bounding box center [903, 161] width 54 height 22
click at [876, 171] on span "Complete" at bounding box center [903, 161] width 54 height 22
click at [386, 161] on td "HIPAA Officer Certification" at bounding box center [376, 162] width 171 height 28
click at [342, 163] on td "HIPAA Officer Certification" at bounding box center [376, 162] width 171 height 28
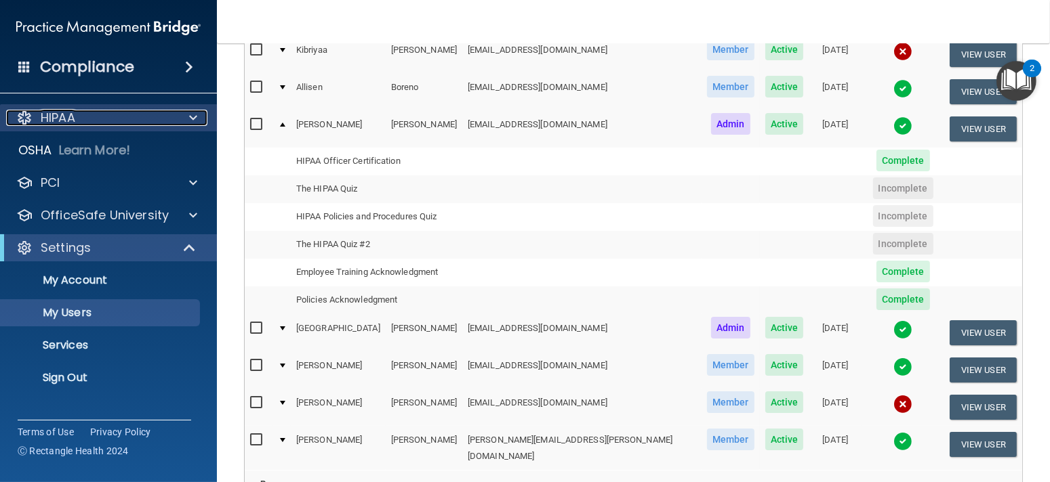
click at [79, 121] on div "HIPAA" at bounding box center [90, 118] width 168 height 16
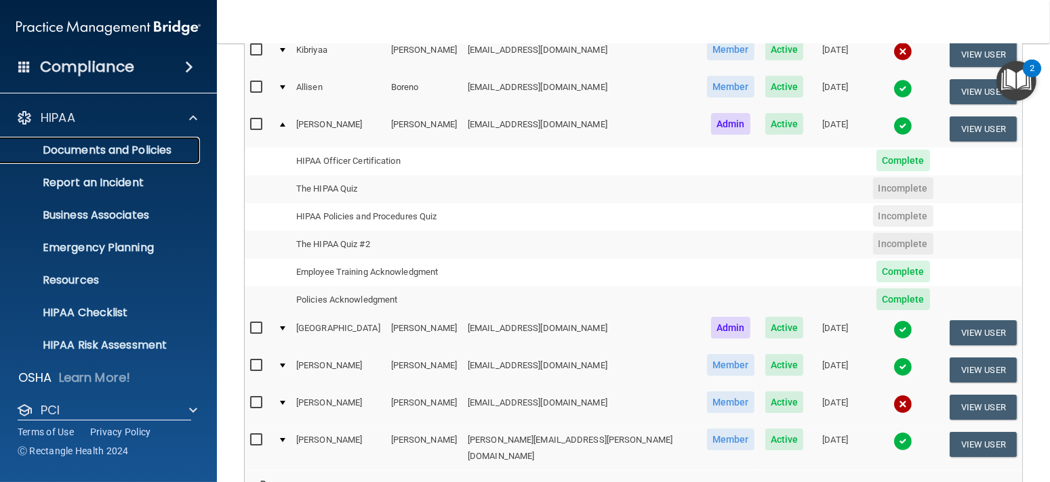
click at [116, 150] on p "Documents and Policies" at bounding box center [101, 151] width 185 height 14
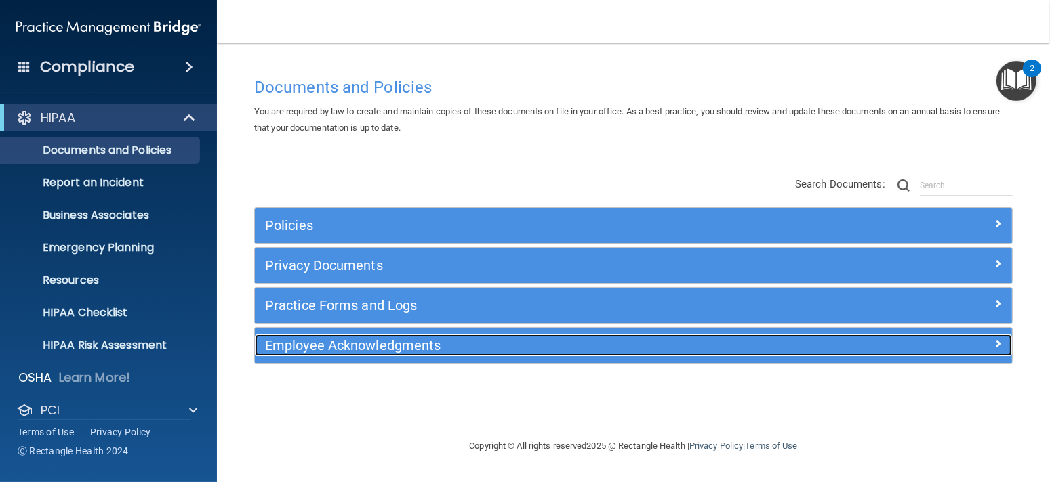
click at [398, 344] on h5 "Employee Acknowledgments" at bounding box center [538, 345] width 547 height 15
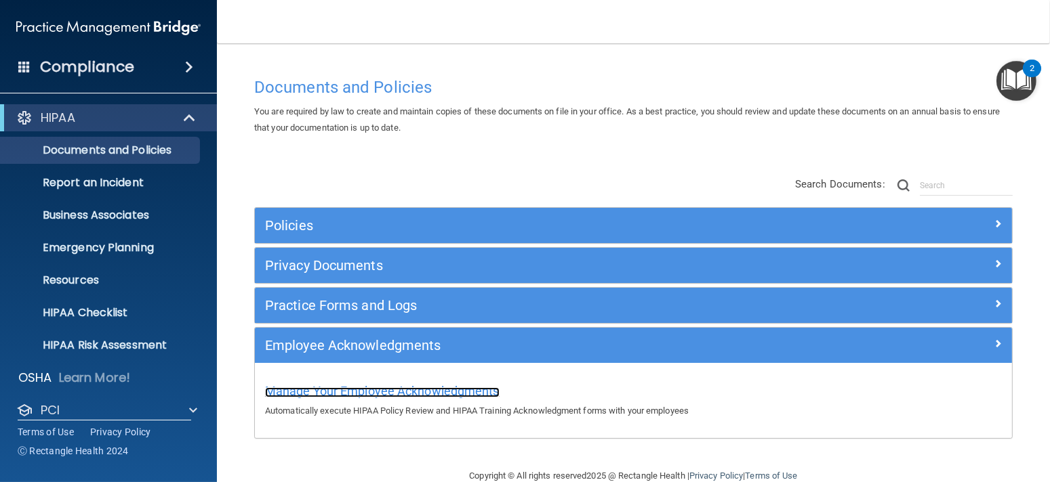
click at [435, 390] on span "Manage Your Employee Acknowledgments" at bounding box center [382, 391] width 234 height 14
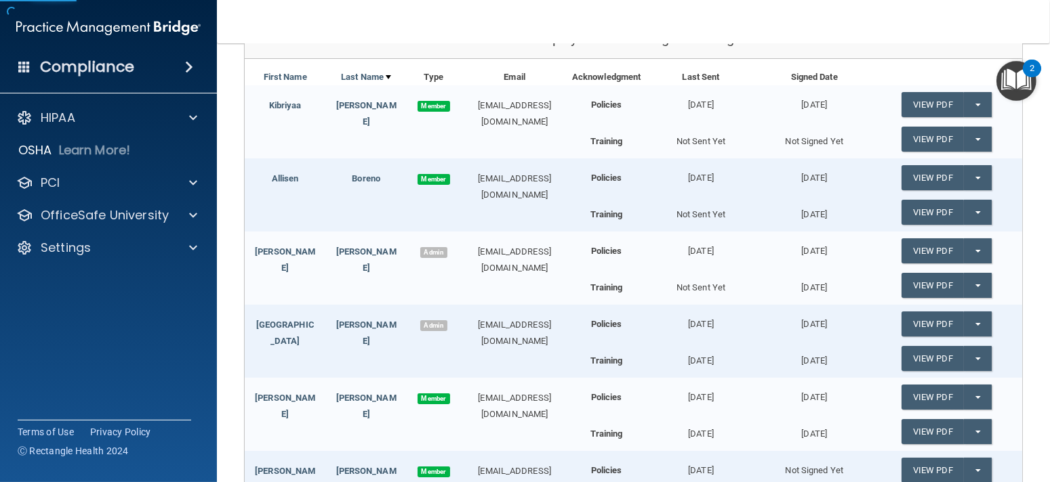
scroll to position [203, 0]
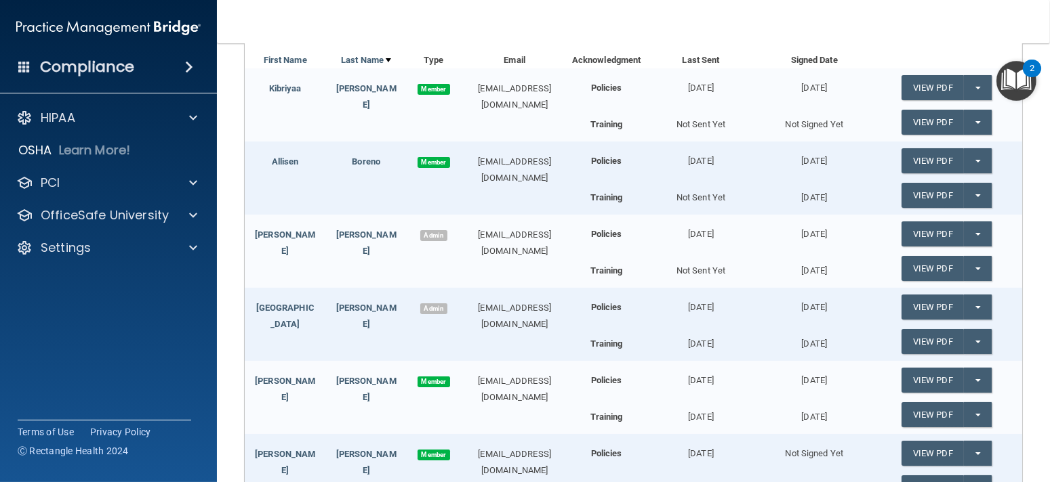
click at [407, 232] on div "Admin" at bounding box center [434, 235] width 54 height 16
click at [287, 236] on link "[PERSON_NAME]" at bounding box center [285, 243] width 60 height 26
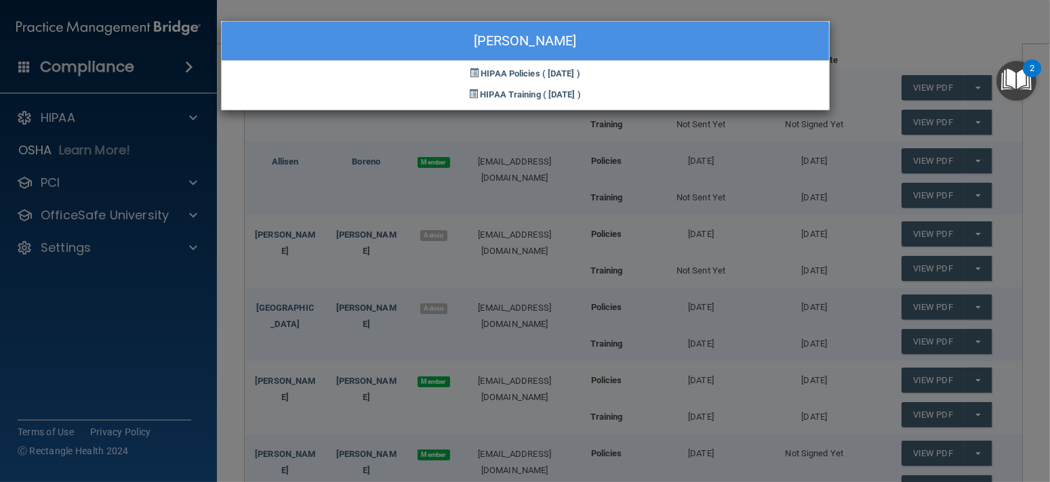
click at [877, 28] on div "[PERSON_NAME] HIPAA Policies ( [DATE] ) HIPAA Training ( [DATE] )" at bounding box center [525, 241] width 1050 height 482
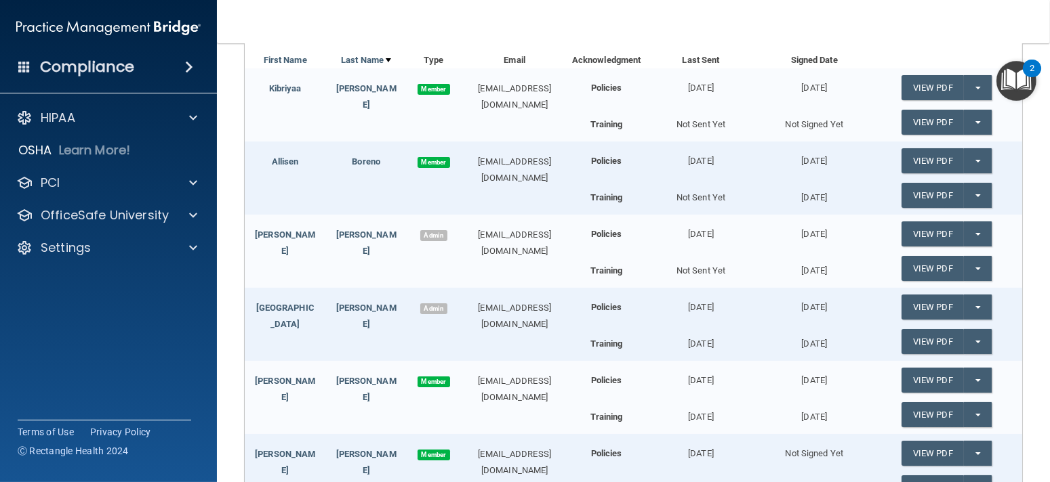
click at [577, 236] on div "Policies" at bounding box center [607, 229] width 76 height 28
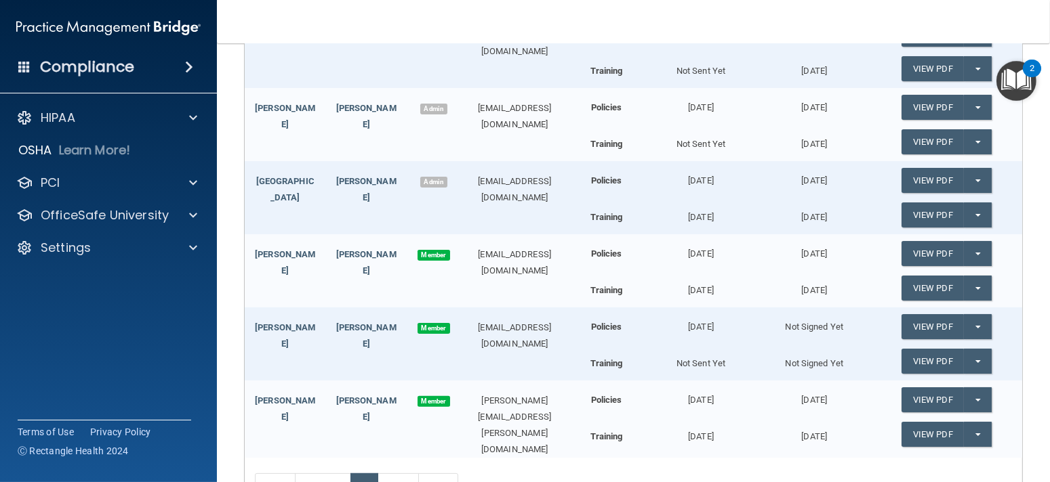
scroll to position [339, 0]
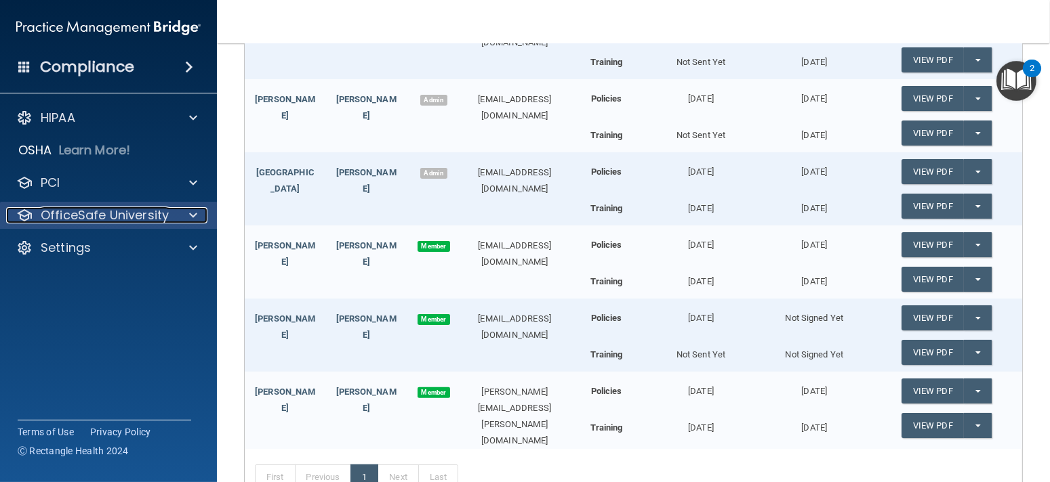
click at [155, 217] on p "OfficeSafe University" at bounding box center [105, 215] width 128 height 16
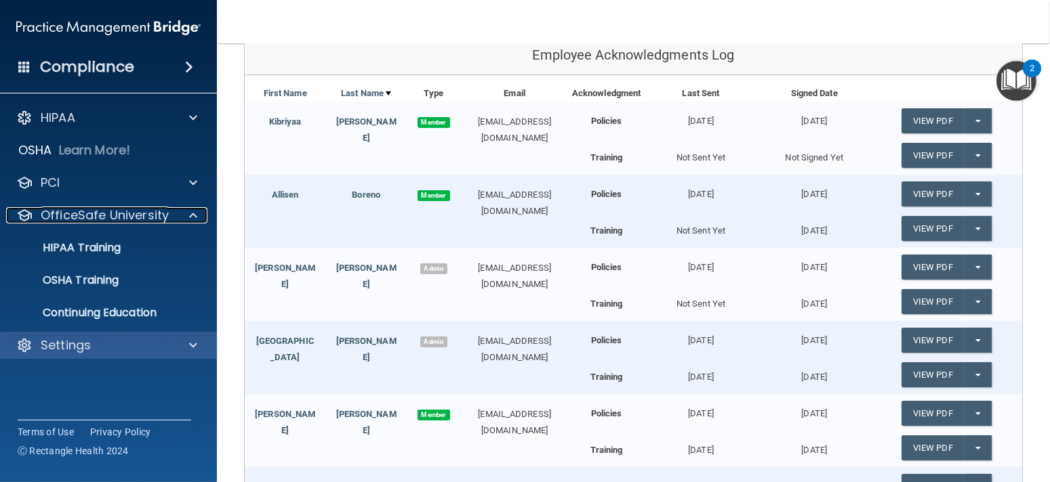
scroll to position [203, 0]
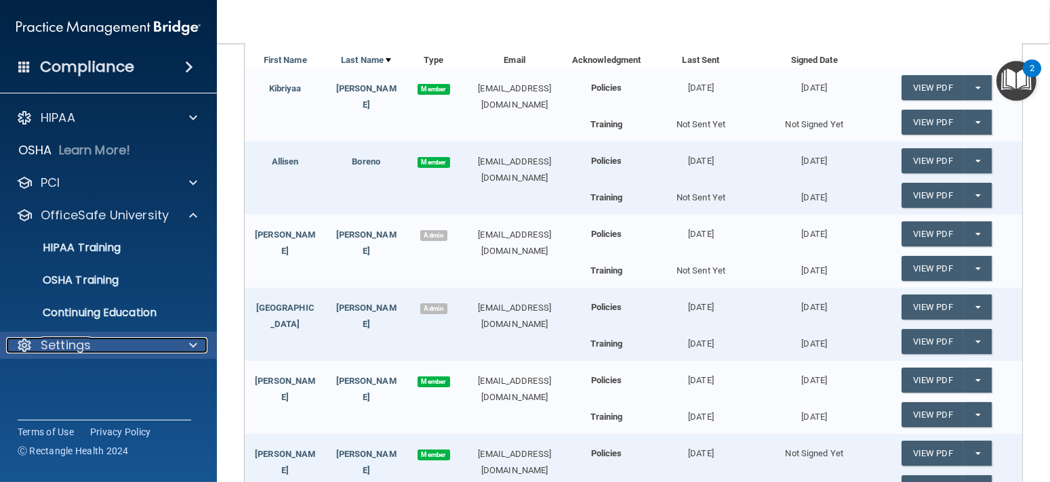
click at [83, 347] on p "Settings" at bounding box center [66, 345] width 50 height 16
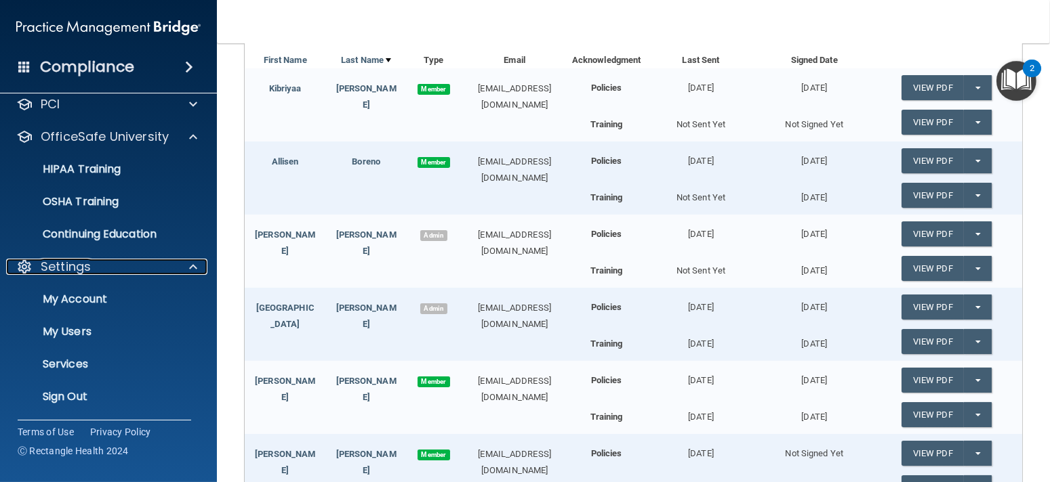
scroll to position [79, 0]
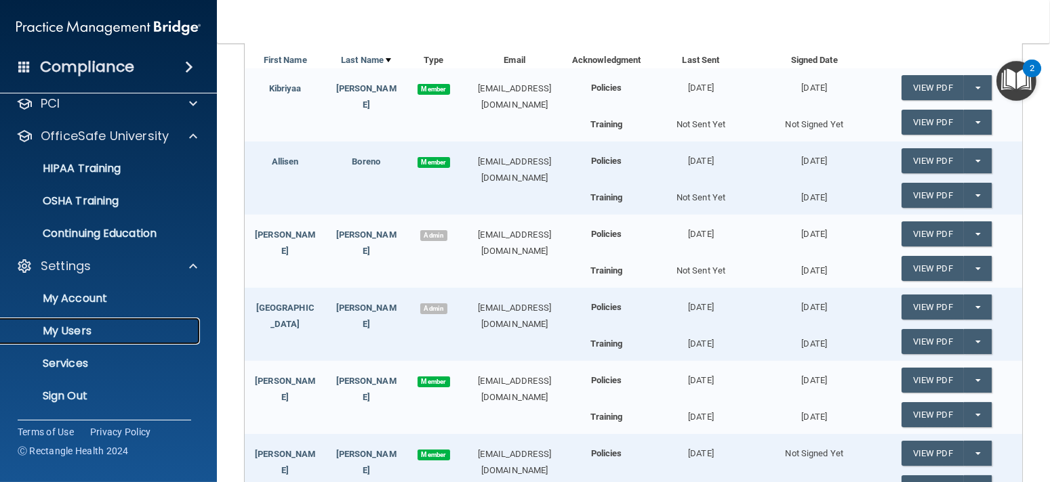
click at [104, 323] on link "My Users" at bounding box center [92, 331] width 213 height 27
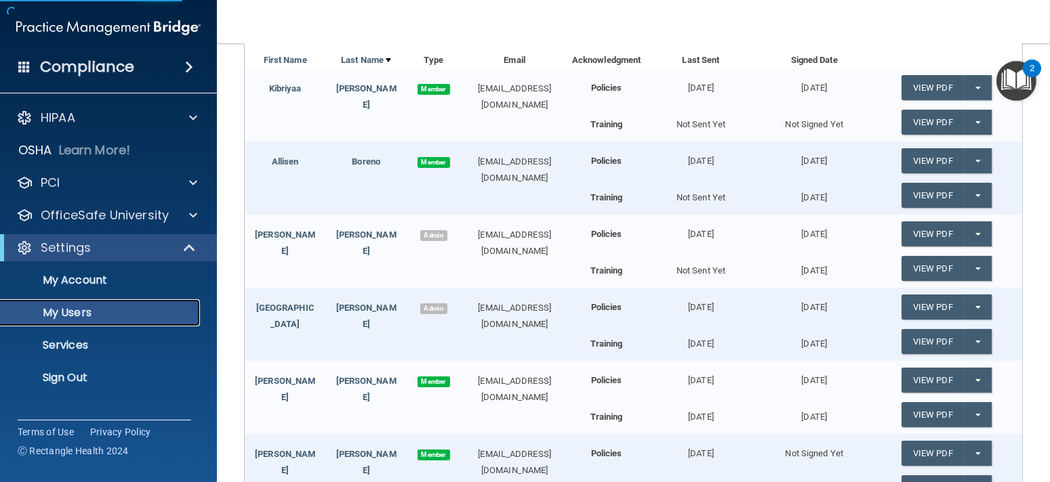
scroll to position [167, 0]
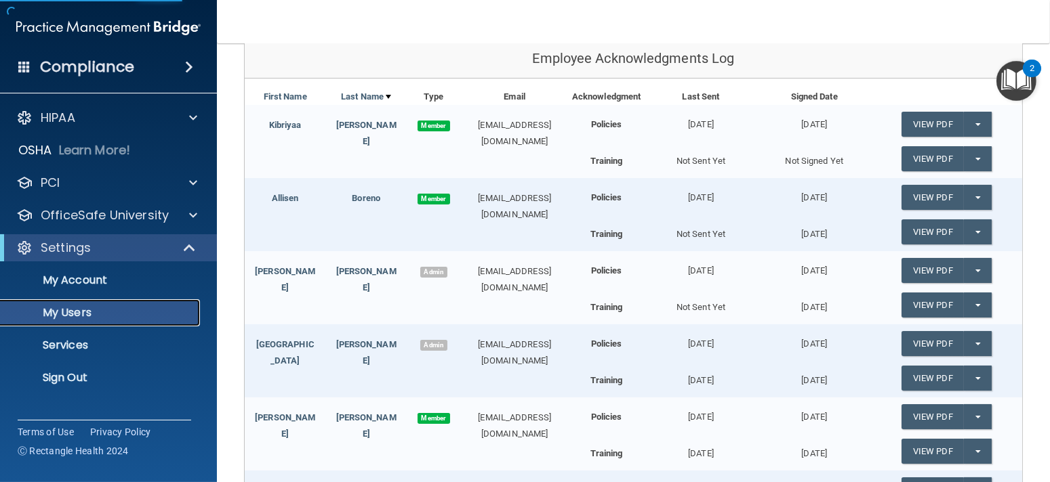
select select "20"
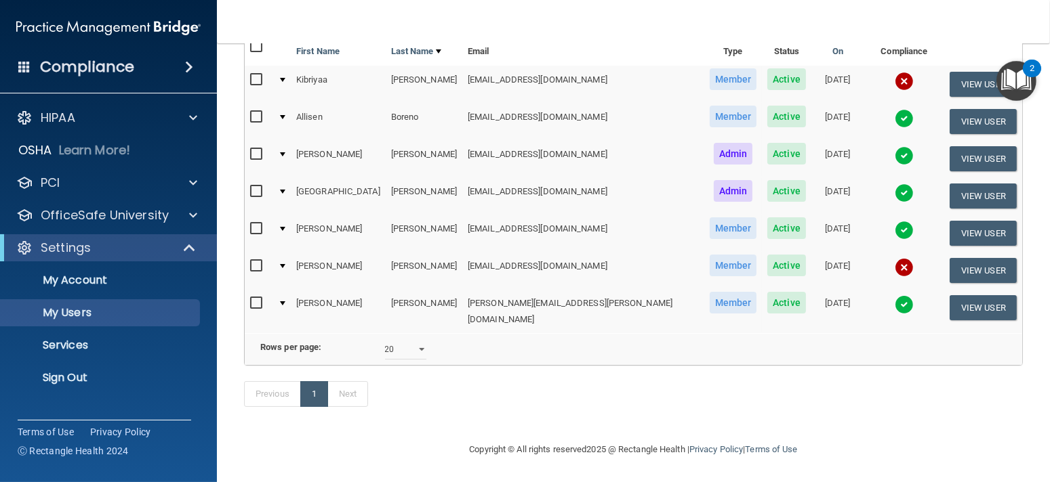
click at [285, 152] on div at bounding box center [282, 154] width 5 height 4
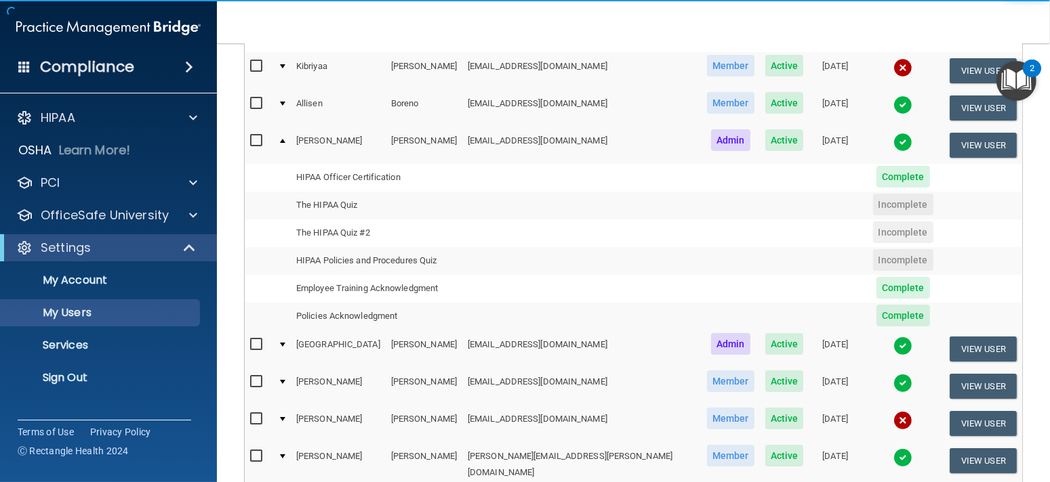
scroll to position [220, 0]
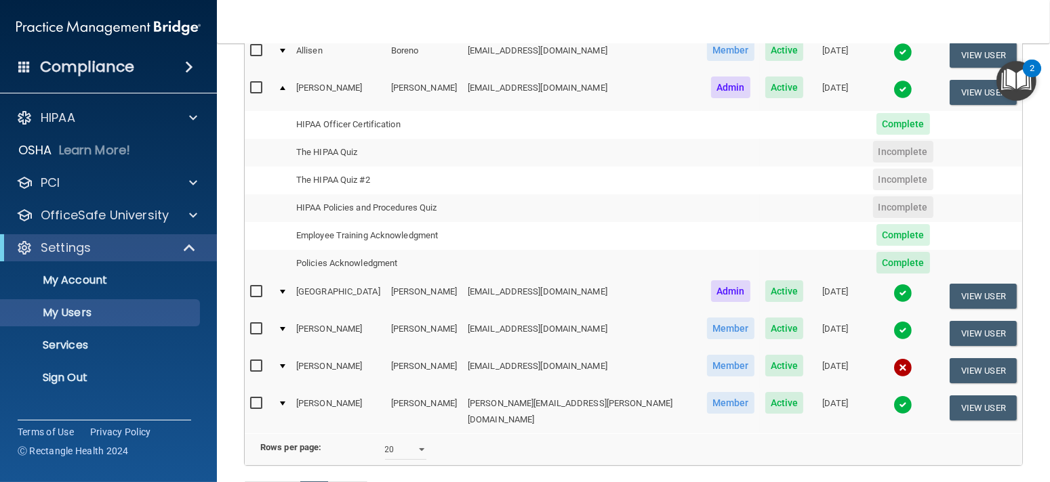
click at [386, 132] on td "HIPAA Officer Certification" at bounding box center [376, 125] width 171 height 28
click at [386, 131] on td "HIPAA Officer Certification" at bounding box center [376, 125] width 171 height 28
click at [876, 127] on span "Complete" at bounding box center [903, 124] width 54 height 22
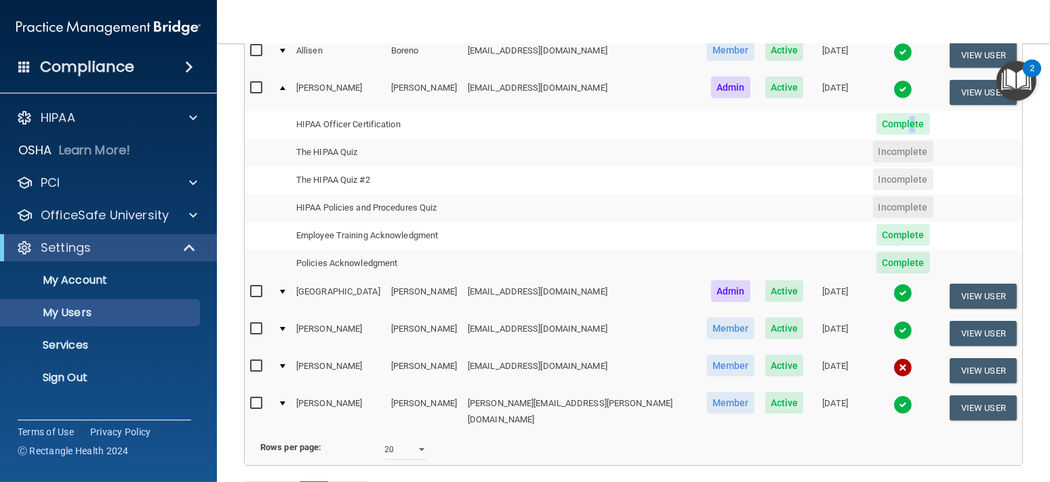
click at [876, 127] on span "Complete" at bounding box center [903, 124] width 54 height 22
click at [951, 100] on button "View User" at bounding box center [982, 92] width 67 height 25
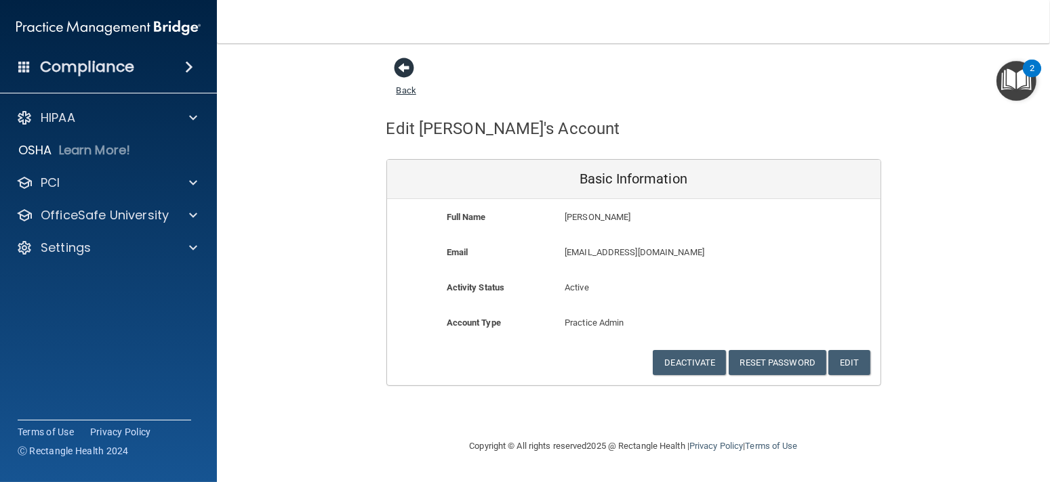
click at [411, 70] on span at bounding box center [404, 68] width 20 height 20
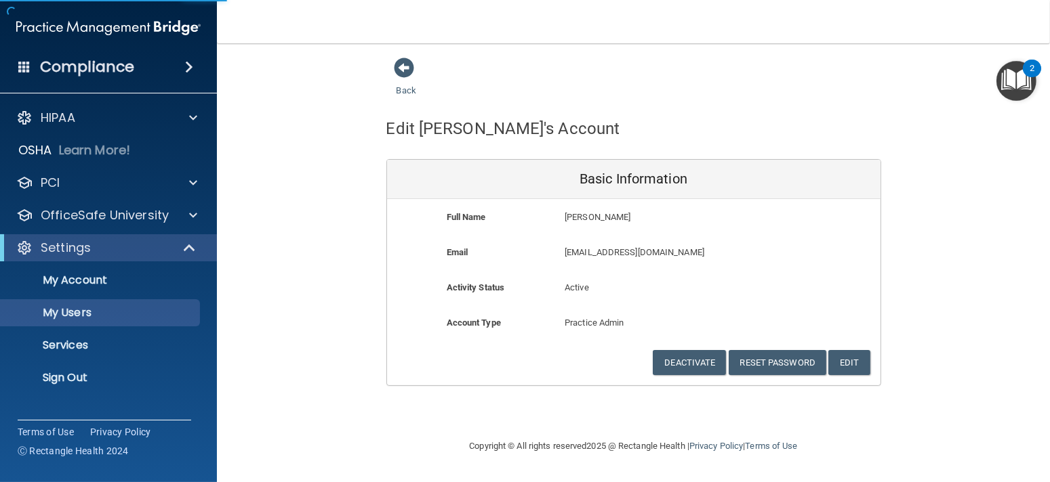
select select "20"
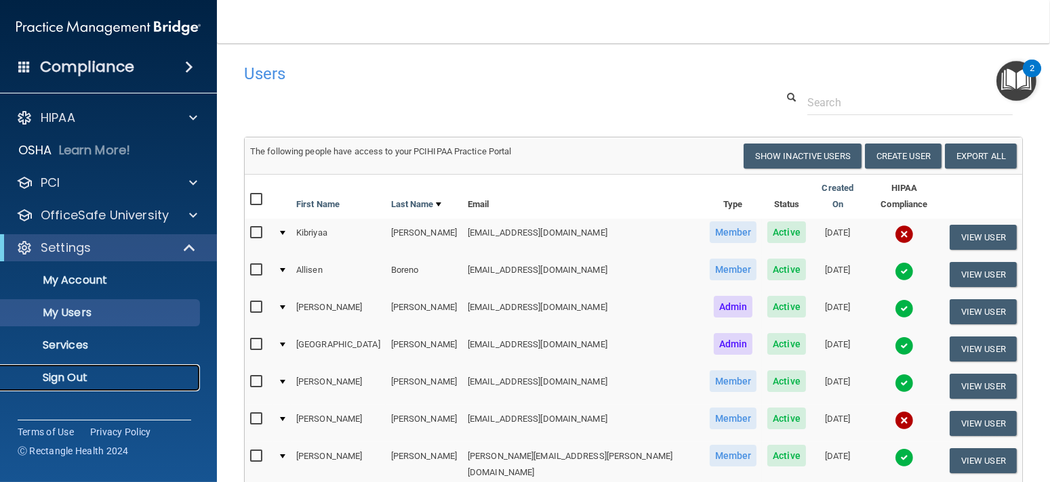
click at [81, 367] on link "Sign Out" at bounding box center [92, 378] width 213 height 27
